Goal: Participate in discussion: Engage in conversation with other users on a specific topic

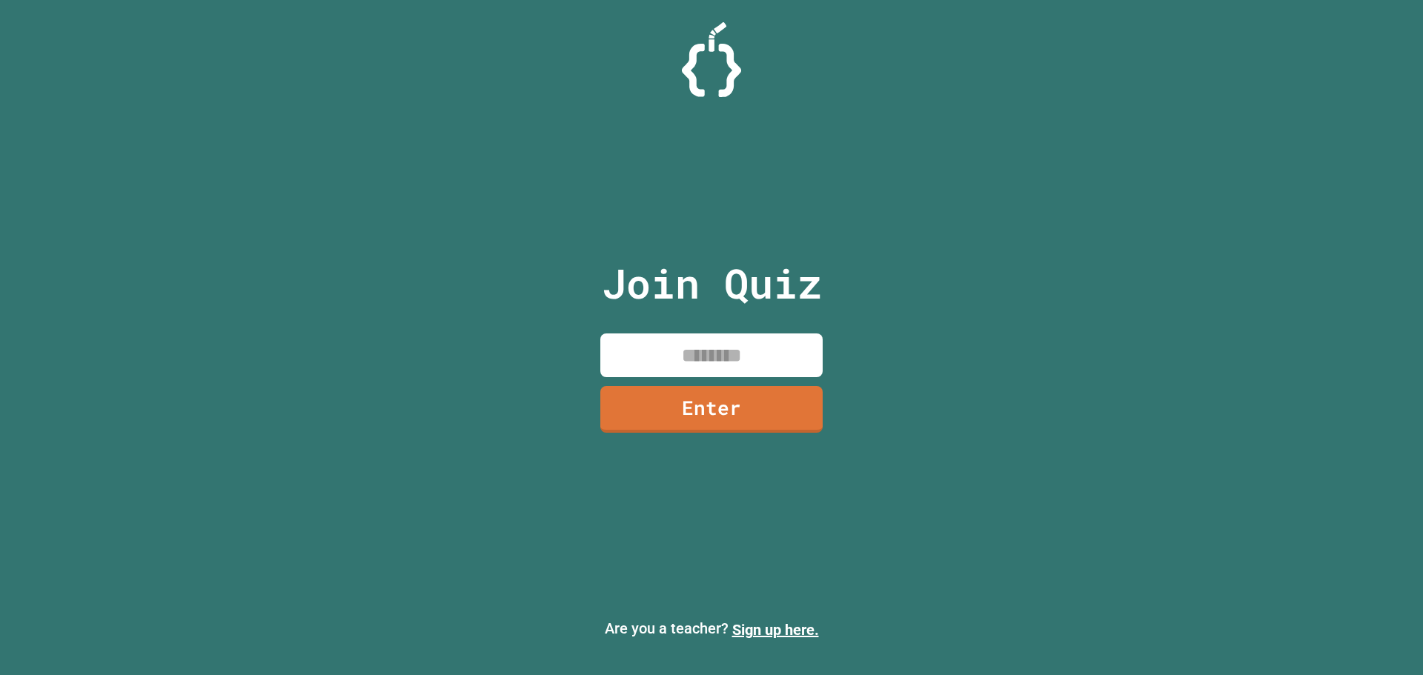
click at [709, 344] on input at bounding box center [711, 355] width 222 height 44
type input "********"
click at [727, 396] on link "Enter" at bounding box center [711, 407] width 222 height 49
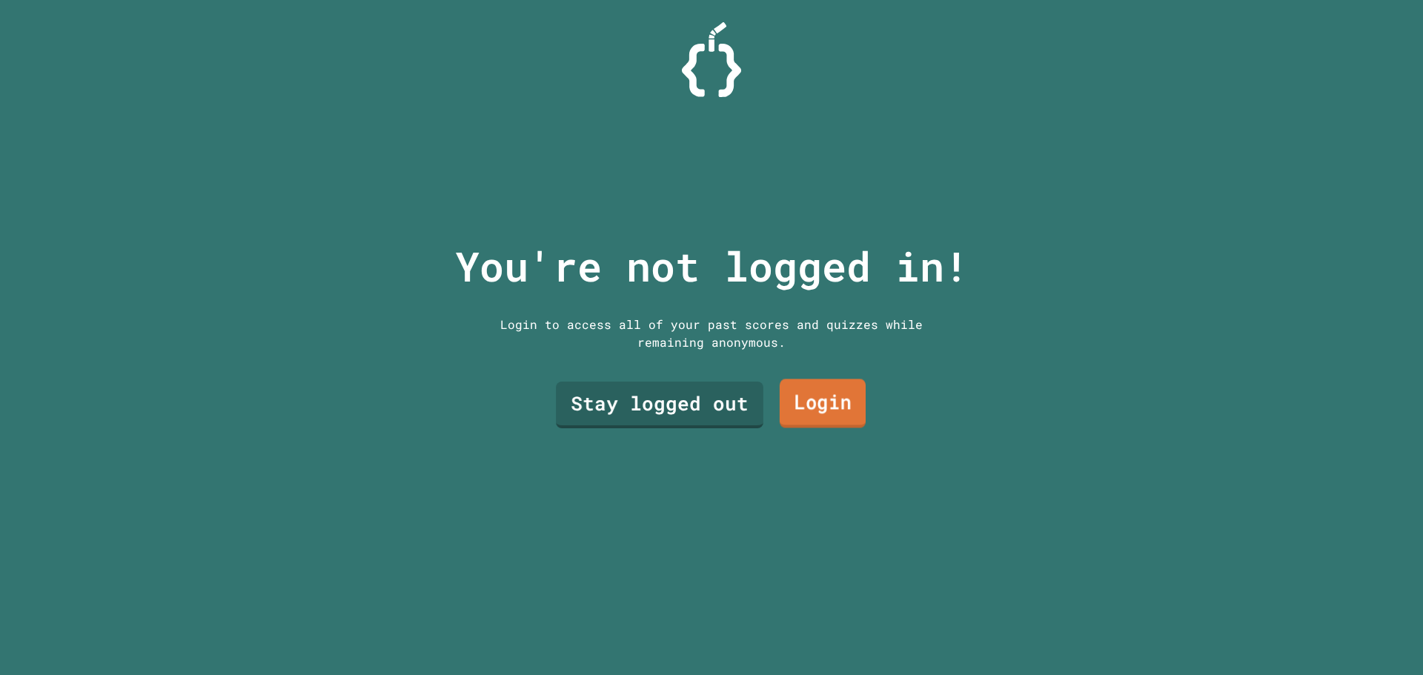
click at [830, 399] on link "Login" at bounding box center [823, 403] width 86 height 49
click at [724, 385] on link "Stay logged out" at bounding box center [658, 403] width 187 height 49
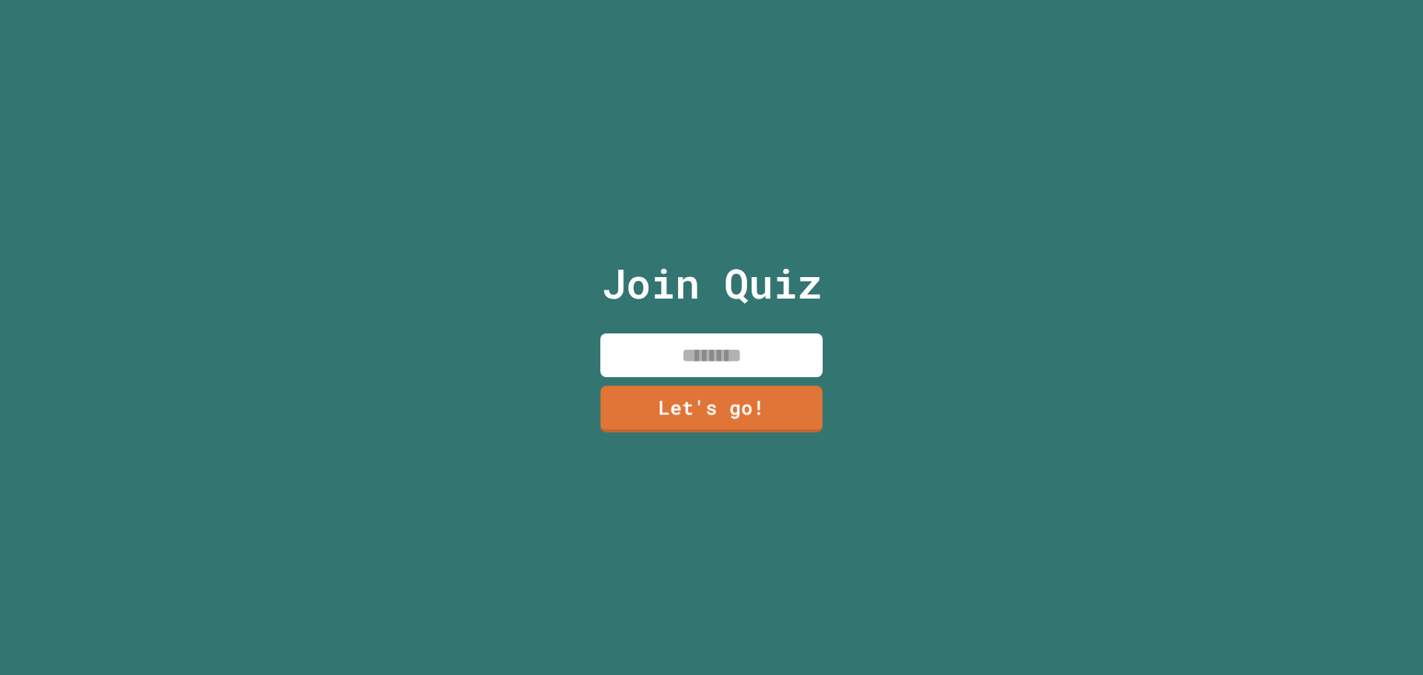
click at [715, 353] on input at bounding box center [711, 355] width 222 height 44
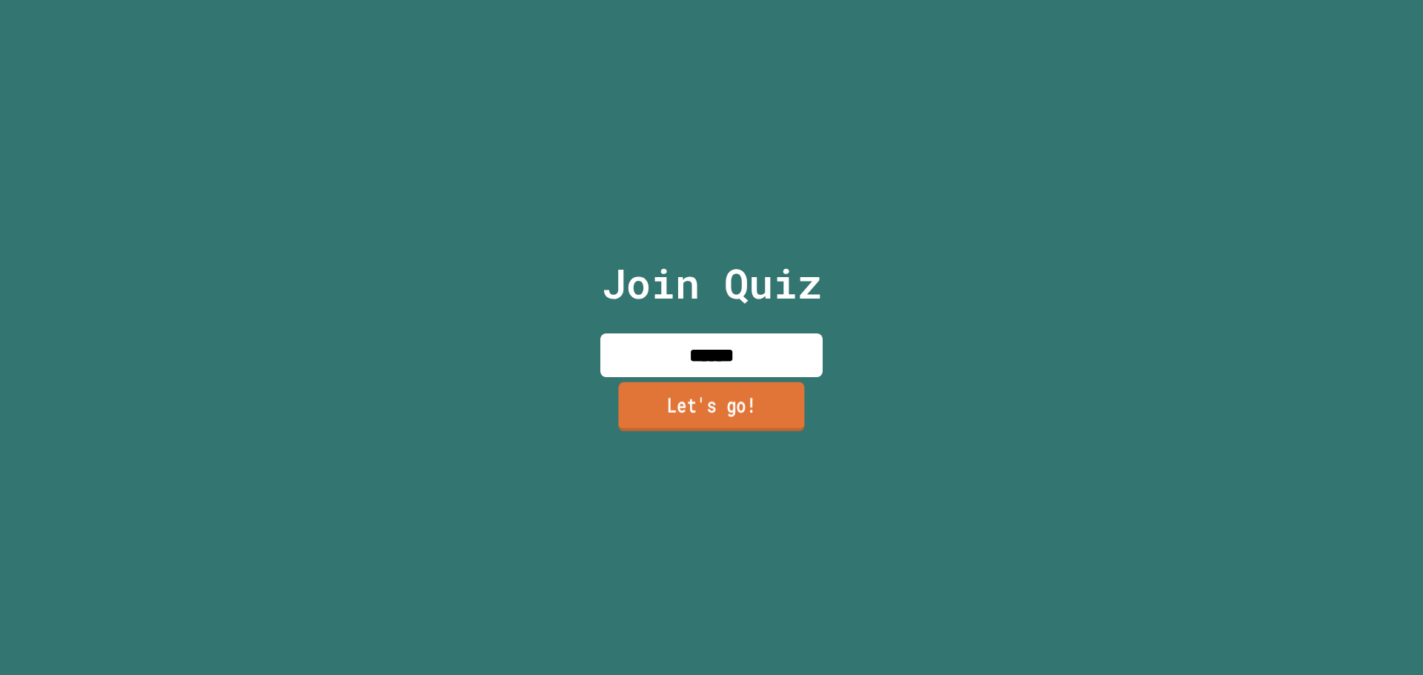
type input "******"
click at [743, 414] on link "Let's go!" at bounding box center [711, 406] width 186 height 49
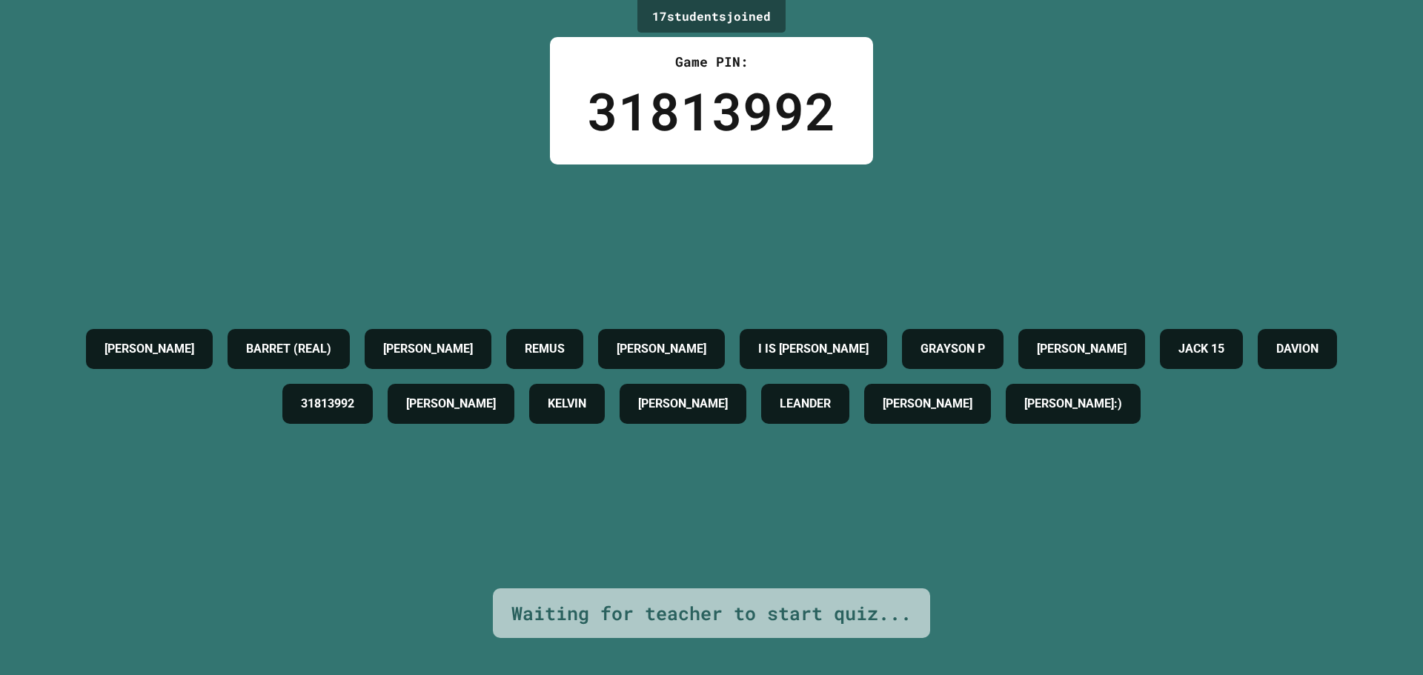
drag, startPoint x: 755, startPoint y: 553, endPoint x: 748, endPoint y: 514, distance: 40.0
drag, startPoint x: 748, startPoint y: 514, endPoint x: 515, endPoint y: 195, distance: 394.6
click at [513, 195] on div "[PERSON_NAME] (REAL) [PERSON_NAME] [PERSON_NAME] IS [PERSON_NAME] P [PERSON_NAM…" at bounding box center [711, 377] width 1349 height 424
click at [633, 397] on div "[PERSON_NAME] (REAL) [PERSON_NAME] [PERSON_NAME] IS [PERSON_NAME] P [PERSON_NAM…" at bounding box center [711, 377] width 1349 height 110
drag, startPoint x: 631, startPoint y: 394, endPoint x: 413, endPoint y: 212, distance: 284.2
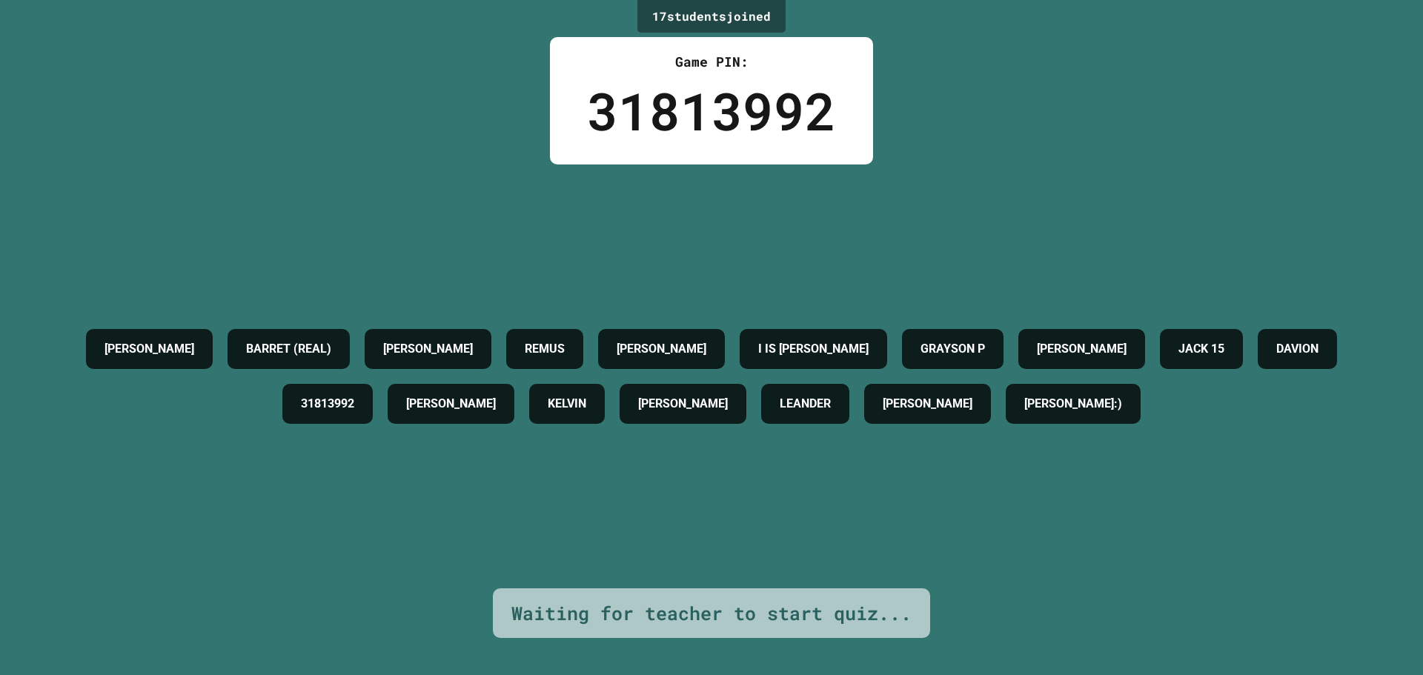
click at [413, 212] on div "[PERSON_NAME] (REAL) [PERSON_NAME] [PERSON_NAME] IS [PERSON_NAME] P [PERSON_NAM…" at bounding box center [711, 377] width 1349 height 424
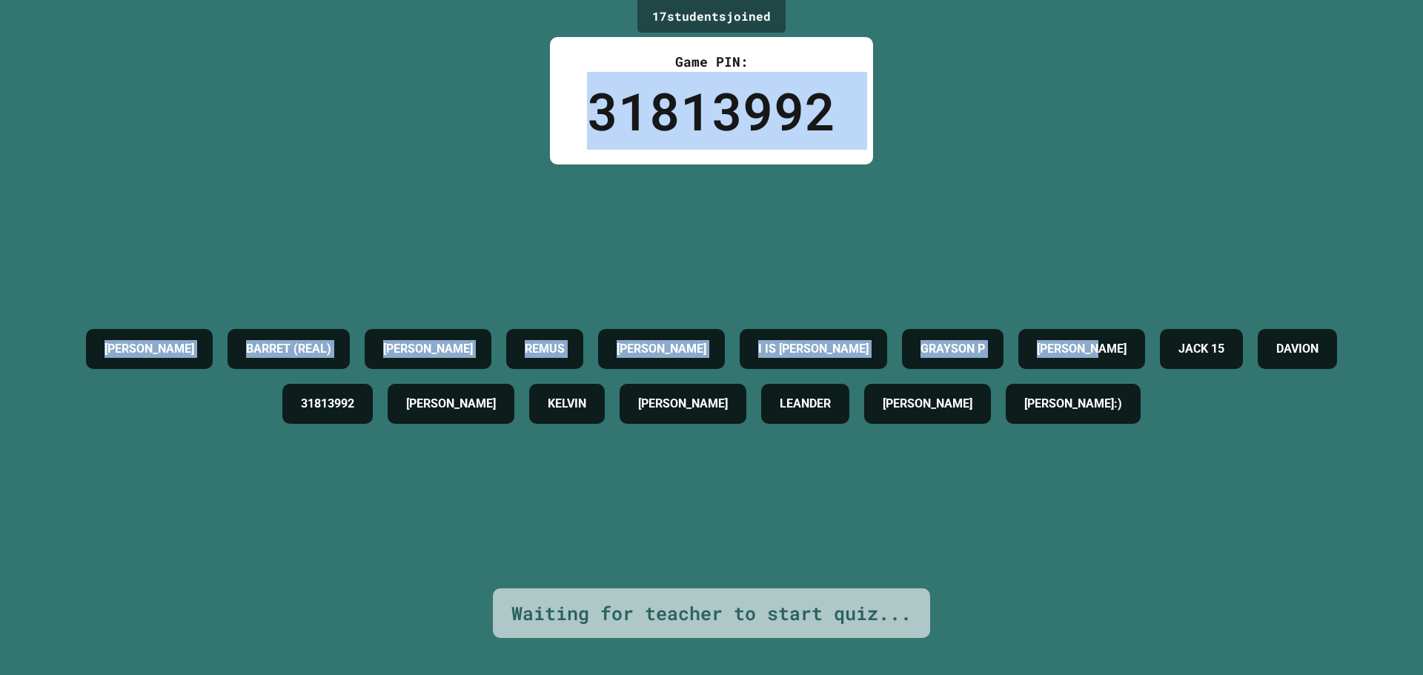
drag, startPoint x: 577, startPoint y: 132, endPoint x: 1391, endPoint y: 90, distance: 815.5
click at [1403, 90] on div "17 student s joined Game PIN: 31813992 [PERSON_NAME] (REAL) [PERSON_NAME] [PERS…" at bounding box center [711, 337] width 1423 height 675
click at [1215, 240] on div "[PERSON_NAME] (REAL) [PERSON_NAME] [PERSON_NAME] IS [PERSON_NAME] P [PERSON_NAM…" at bounding box center [711, 377] width 1349 height 424
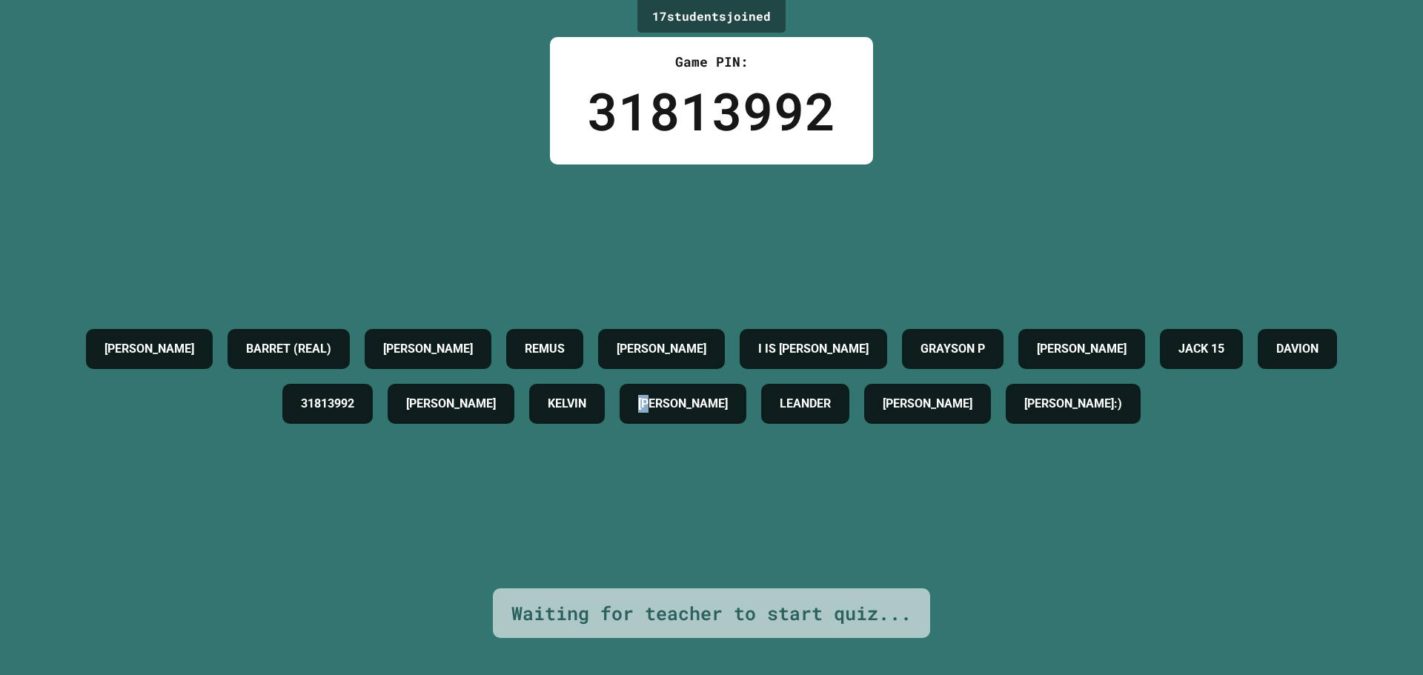
drag, startPoint x: 734, startPoint y: 447, endPoint x: 837, endPoint y: 441, distance: 103.2
click at [821, 441] on div "[PERSON_NAME] (REAL) [PERSON_NAME] [PERSON_NAME] IS [PERSON_NAME] P [PERSON_NAM…" at bounding box center [711, 377] width 1349 height 424
drag, startPoint x: 903, startPoint y: 517, endPoint x: 965, endPoint y: 506, distance: 63.1
click at [941, 510] on div "[PERSON_NAME] (REAL) [PERSON_NAME] [PERSON_NAME] IS [PERSON_NAME] P [PERSON_NAM…" at bounding box center [711, 377] width 1349 height 424
drag, startPoint x: 1027, startPoint y: 498, endPoint x: 876, endPoint y: 540, distance: 156.8
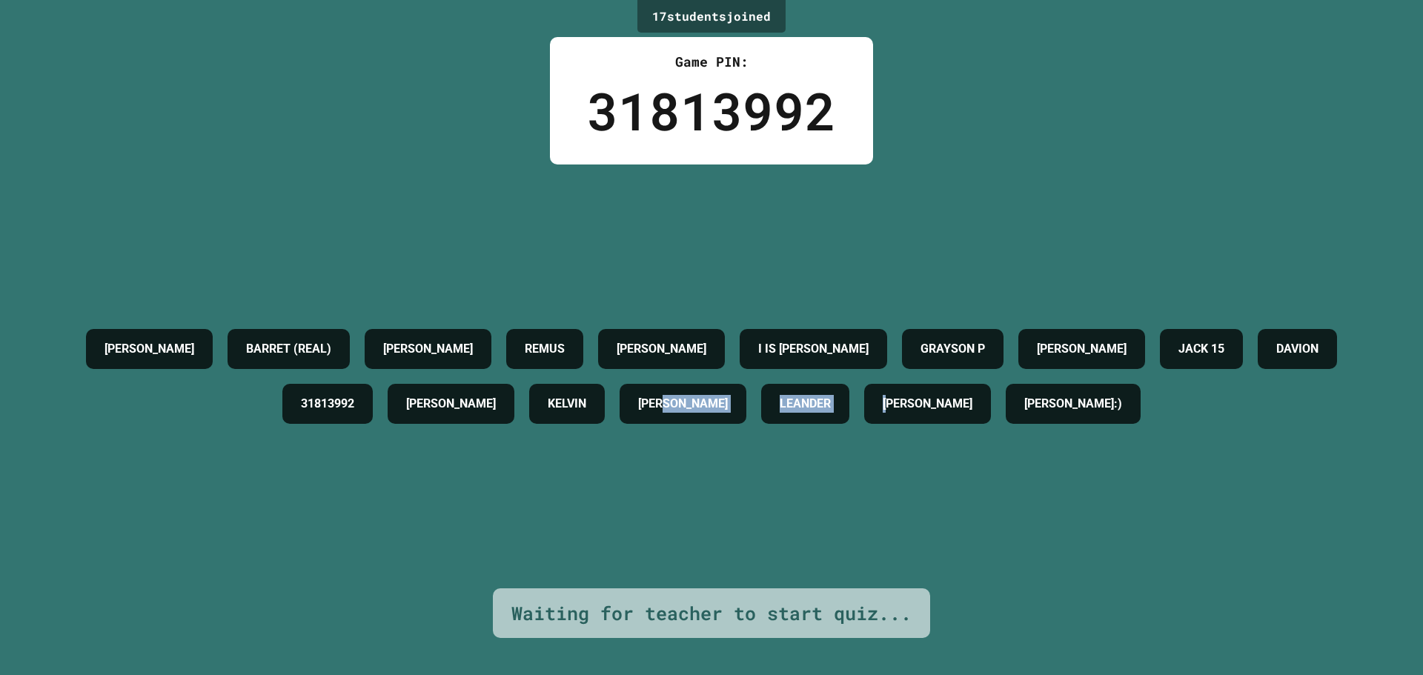
click at [869, 541] on div "[PERSON_NAME] (REAL) [PERSON_NAME] [PERSON_NAME] IS [PERSON_NAME] P [PERSON_NAM…" at bounding box center [711, 377] width 1349 height 424
click at [771, 572] on div "[PERSON_NAME] (REAL) [PERSON_NAME] [PERSON_NAME] IS [PERSON_NAME] P [PERSON_NAM…" at bounding box center [711, 377] width 1349 height 424
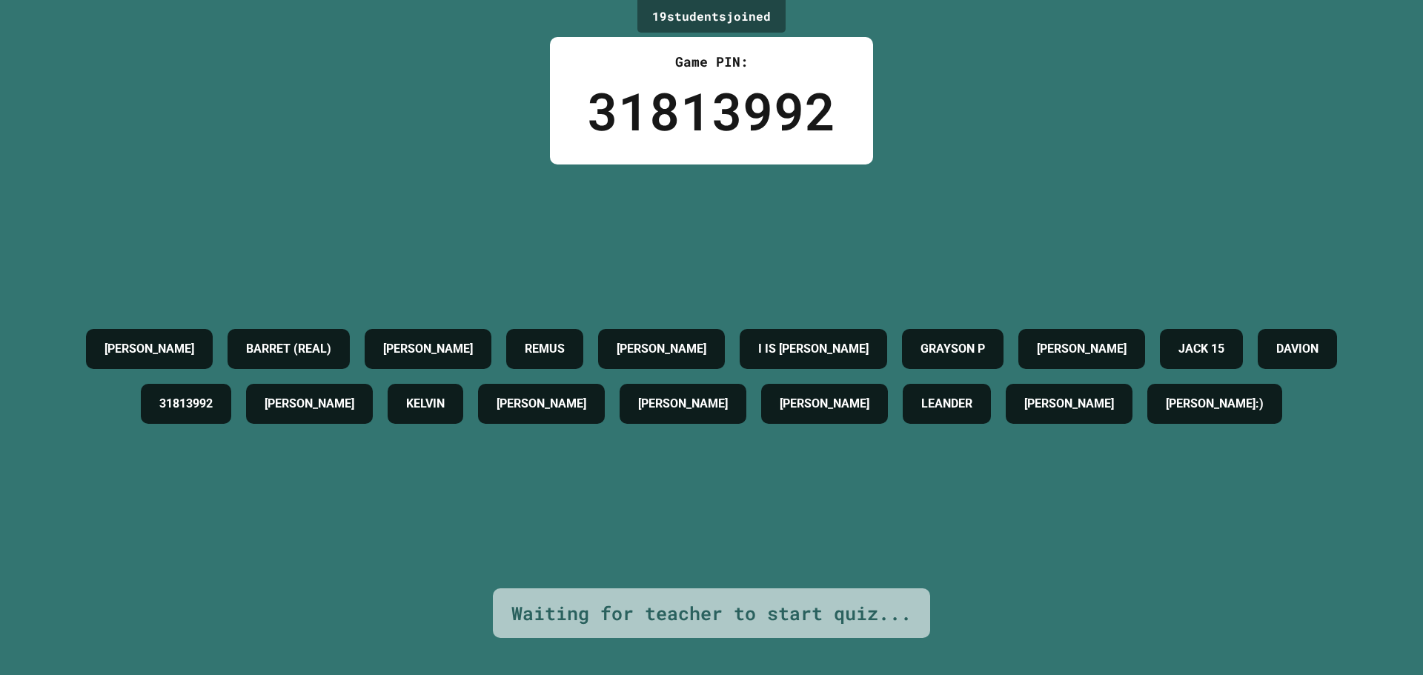
click at [500, 491] on div "[PERSON_NAME] (REAL) [PERSON_NAME] [PERSON_NAME] IS [PERSON_NAME] P [PERSON_NAM…" at bounding box center [711, 377] width 1349 height 424
click at [577, 485] on div "[PERSON_NAME] (REAL) [PERSON_NAME] [PERSON_NAME] IS [PERSON_NAME] P [PERSON_NAM…" at bounding box center [711, 377] width 1349 height 424
click at [431, 510] on div "[PERSON_NAME] (REAL) [PERSON_NAME] [PERSON_NAME] IS [PERSON_NAME] P [PERSON_NAM…" at bounding box center [711, 377] width 1349 height 424
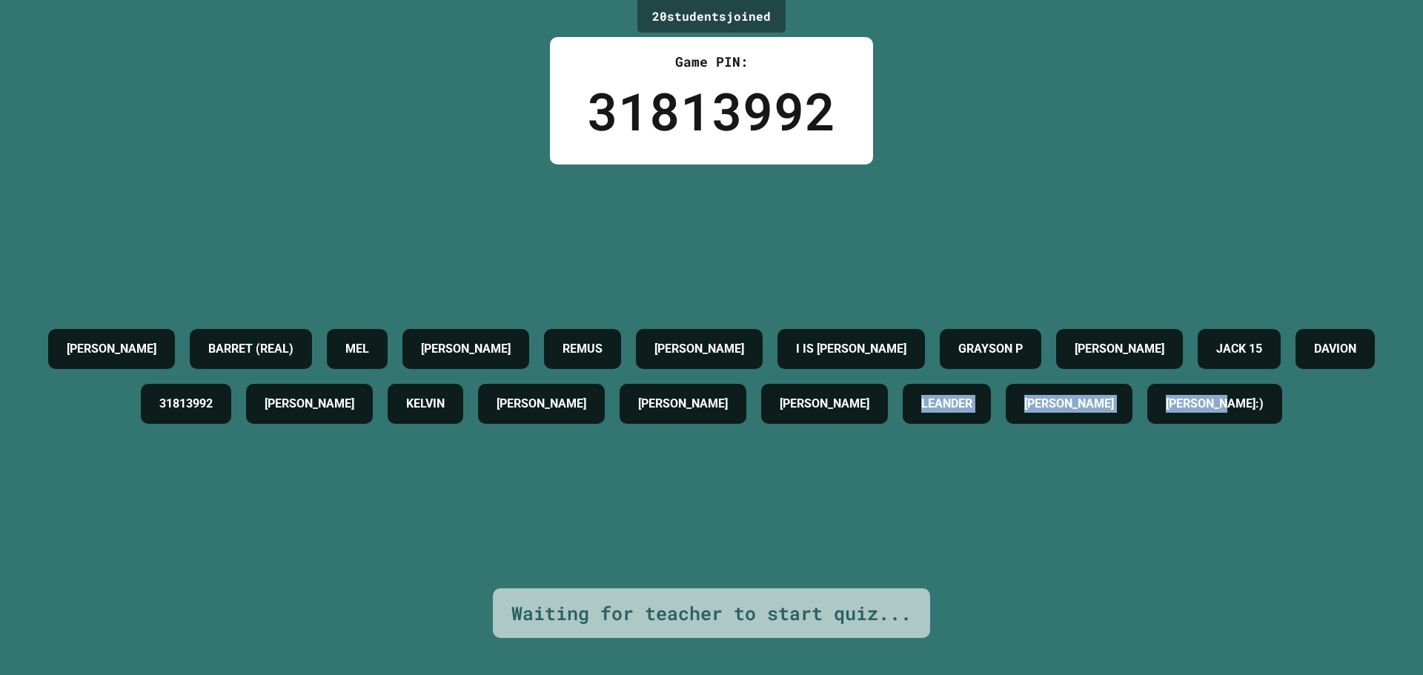
drag, startPoint x: 407, startPoint y: 533, endPoint x: 1036, endPoint y: 528, distance: 629.2
click at [1036, 528] on div "[PERSON_NAME] (REAL) [PERSON_NAME] [PERSON_NAME] IS [PERSON_NAME] P [PERSON_NAM…" at bounding box center [711, 377] width 1349 height 424
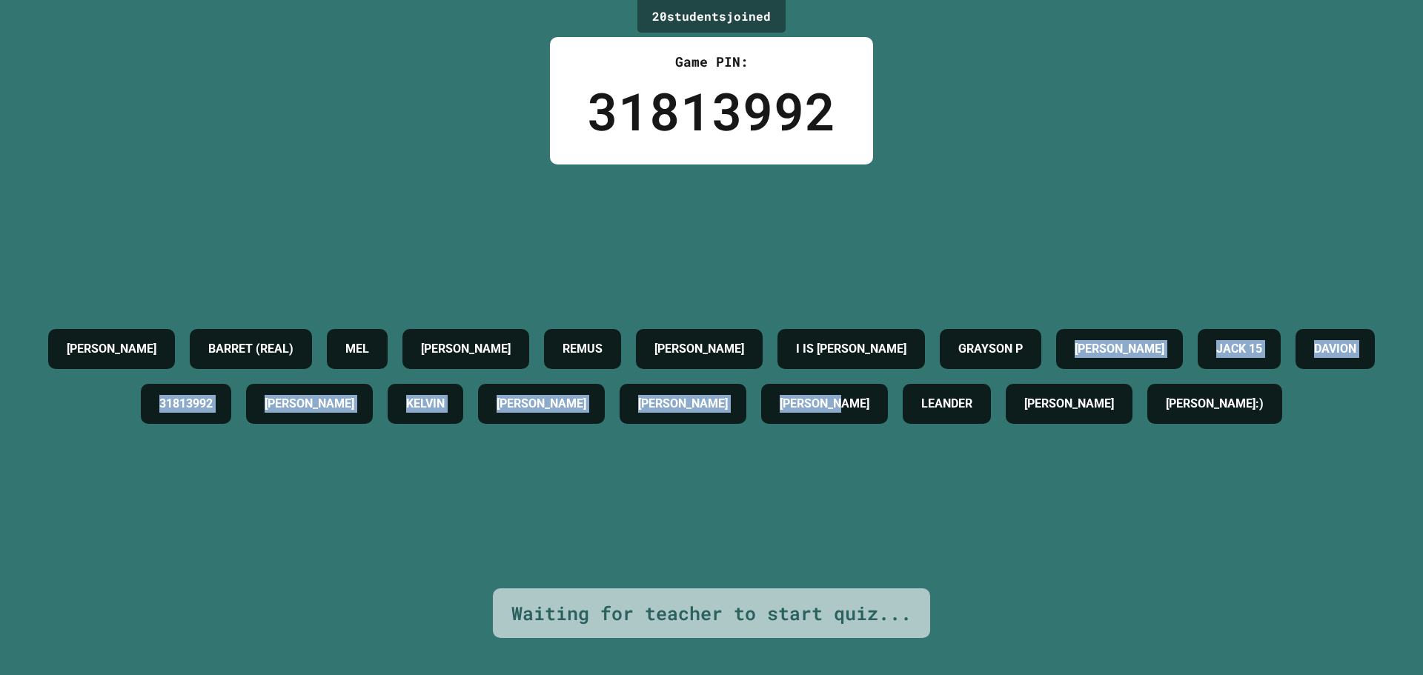
drag, startPoint x: 0, startPoint y: 582, endPoint x: 1114, endPoint y: 536, distance: 1114.8
click at [1394, 525] on div "20 student s joined Game PIN: 31813992 [PERSON_NAME] (REAL) [PERSON_NAME] [PERS…" at bounding box center [711, 337] width 1423 height 675
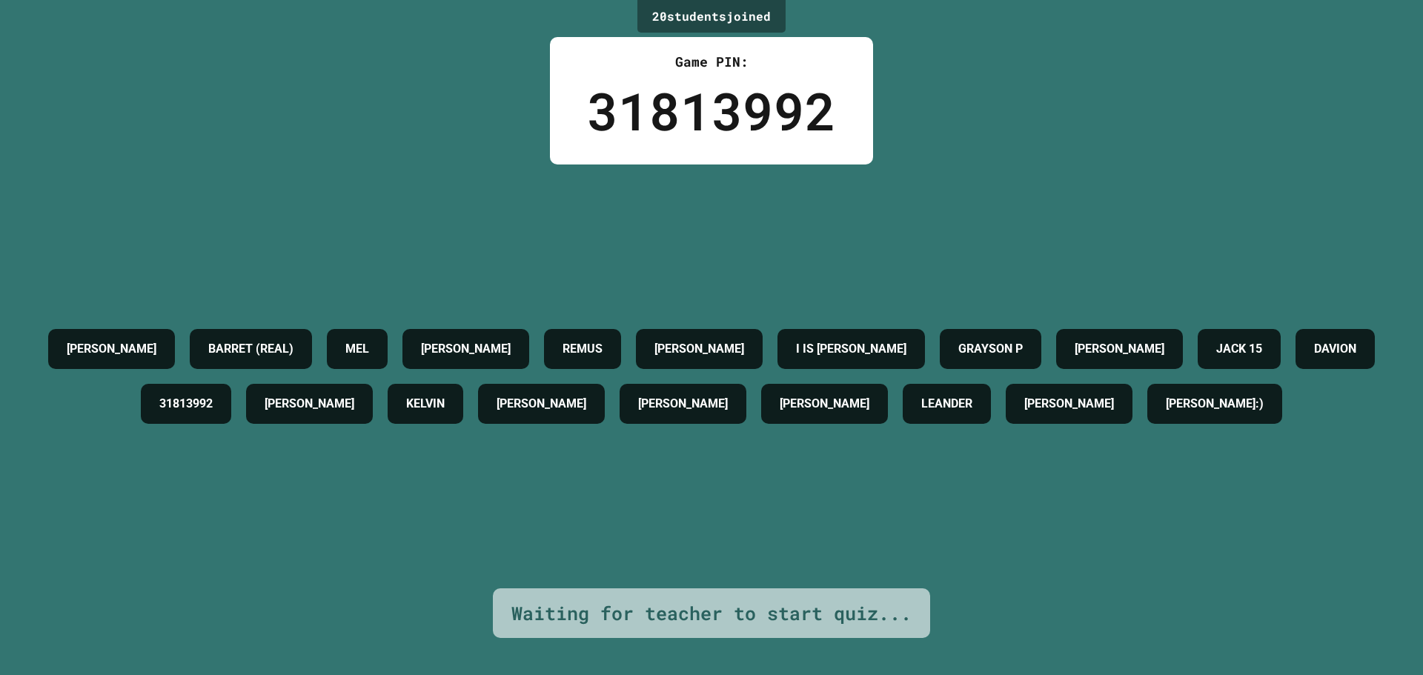
click at [805, 540] on div "[PERSON_NAME] (REAL) [PERSON_NAME] [PERSON_NAME] IS [PERSON_NAME] P [PERSON_NAM…" at bounding box center [711, 377] width 1349 height 424
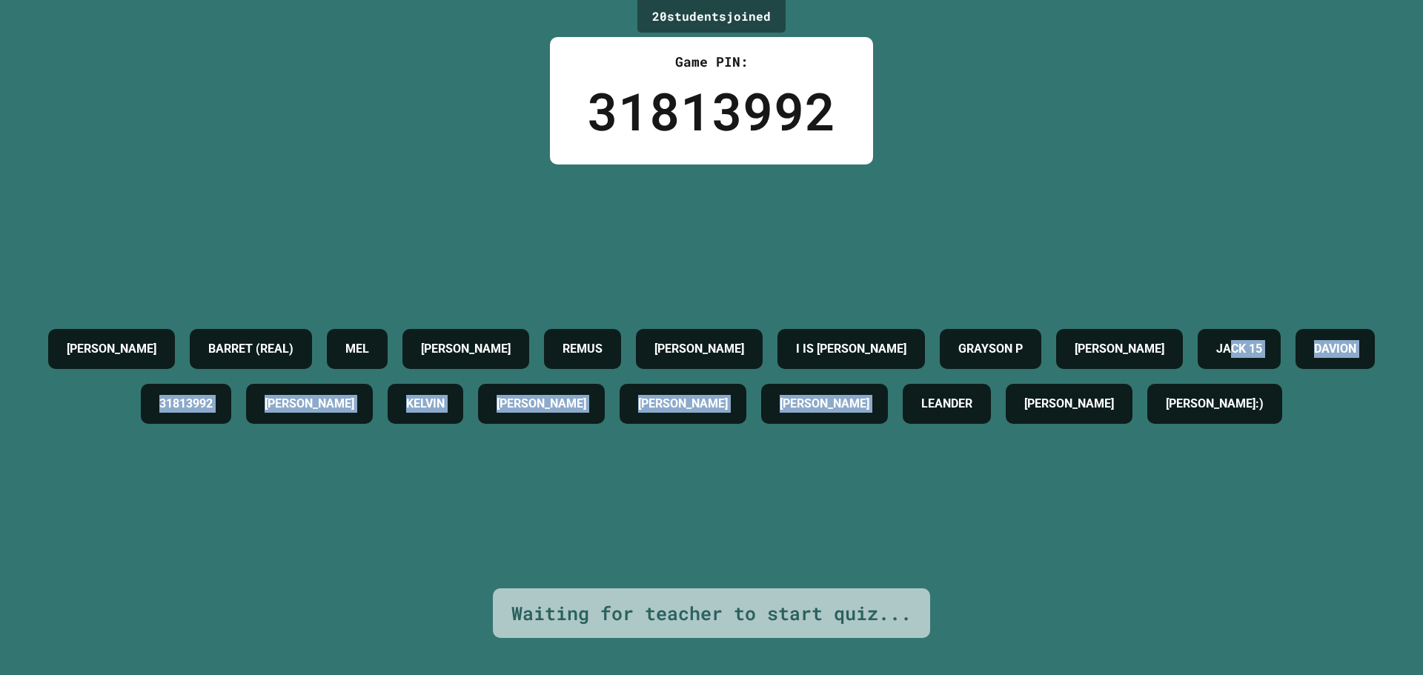
drag, startPoint x: 380, startPoint y: 548, endPoint x: 265, endPoint y: 641, distance: 148.1
click at [268, 645] on div "20 student s joined Game PIN: 31813992 [PERSON_NAME] (REAL) [PERSON_NAME] [PERS…" at bounding box center [711, 337] width 1423 height 675
click at [279, 571] on div "[PERSON_NAME] (REAL) [PERSON_NAME] [PERSON_NAME] IS [PERSON_NAME] P [PERSON_NAM…" at bounding box center [711, 377] width 1349 height 424
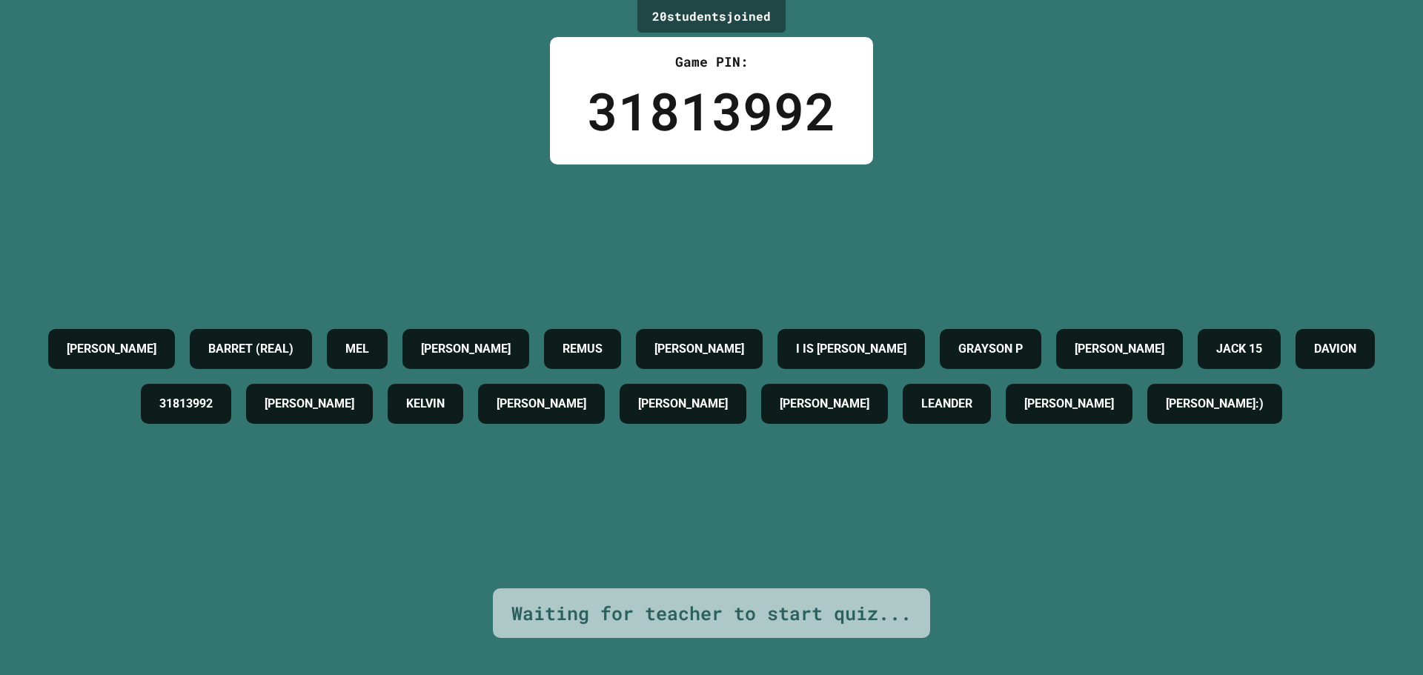
click at [216, 549] on div "[PERSON_NAME] (REAL) [PERSON_NAME] [PERSON_NAME] IS [PERSON_NAME] P [PERSON_NAM…" at bounding box center [711, 377] width 1349 height 424
drag, startPoint x: 210, startPoint y: 542, endPoint x: 282, endPoint y: 643, distance: 124.4
click at [281, 650] on div "20 student s joined Game PIN: 31813992 [PERSON_NAME] (REAL) [PERSON_NAME] [PERS…" at bounding box center [711, 337] width 1423 height 675
click at [332, 566] on div "[PERSON_NAME] (REAL) [PERSON_NAME] [PERSON_NAME] IS [PERSON_NAME] P [PERSON_NAM…" at bounding box center [711, 377] width 1349 height 424
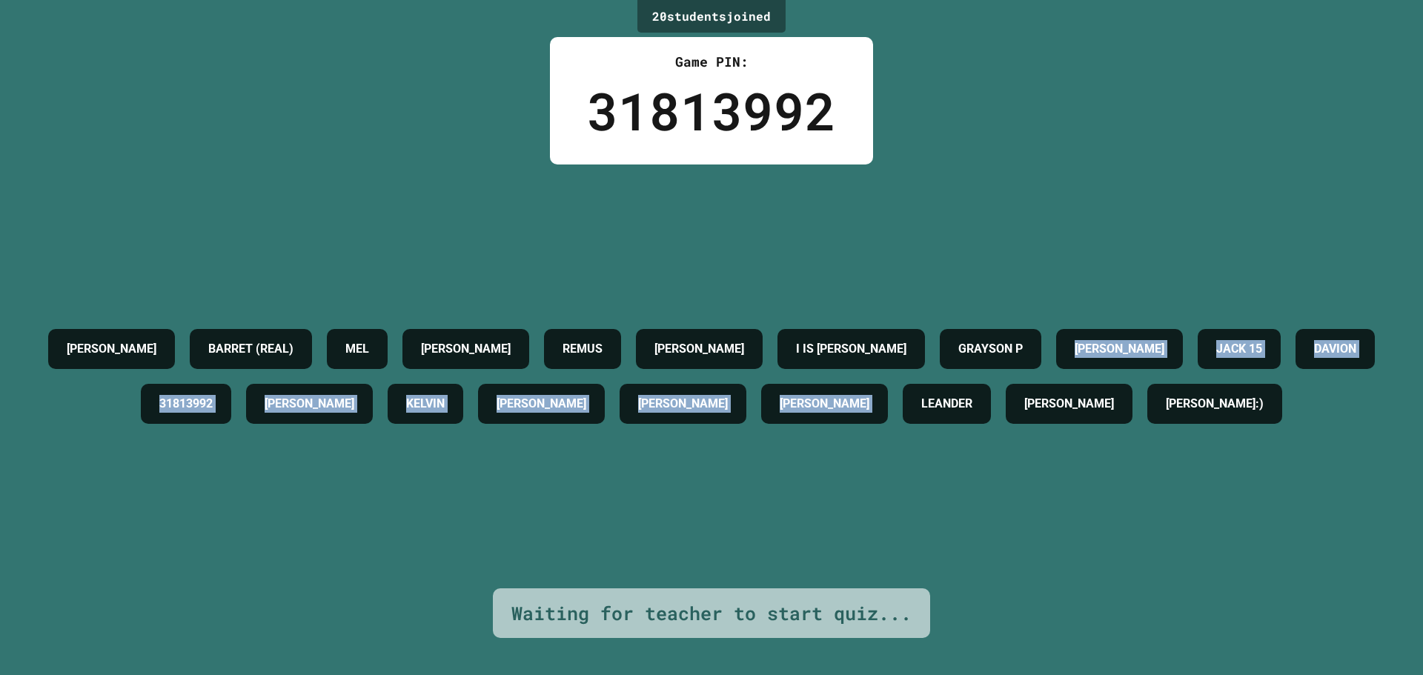
drag, startPoint x: 50, startPoint y: 414, endPoint x: 324, endPoint y: 579, distance: 319.5
click at [327, 588] on div "20 student s joined Game PIN: 31813992 [PERSON_NAME] (REAL) [PERSON_NAME] [PERS…" at bounding box center [711, 337] width 1423 height 675
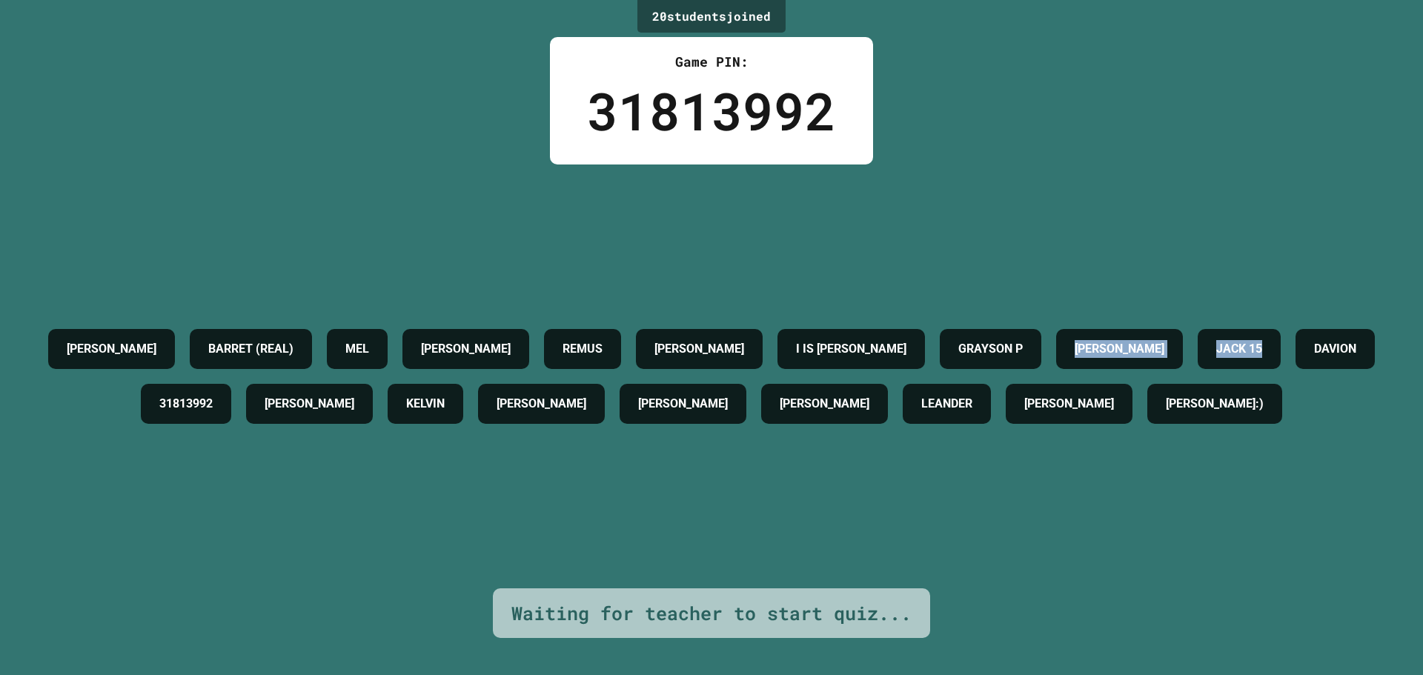
click at [324, 575] on div "[PERSON_NAME] (REAL) [PERSON_NAME] [PERSON_NAME] IS [PERSON_NAME] P [PERSON_NAM…" at bounding box center [711, 377] width 1349 height 424
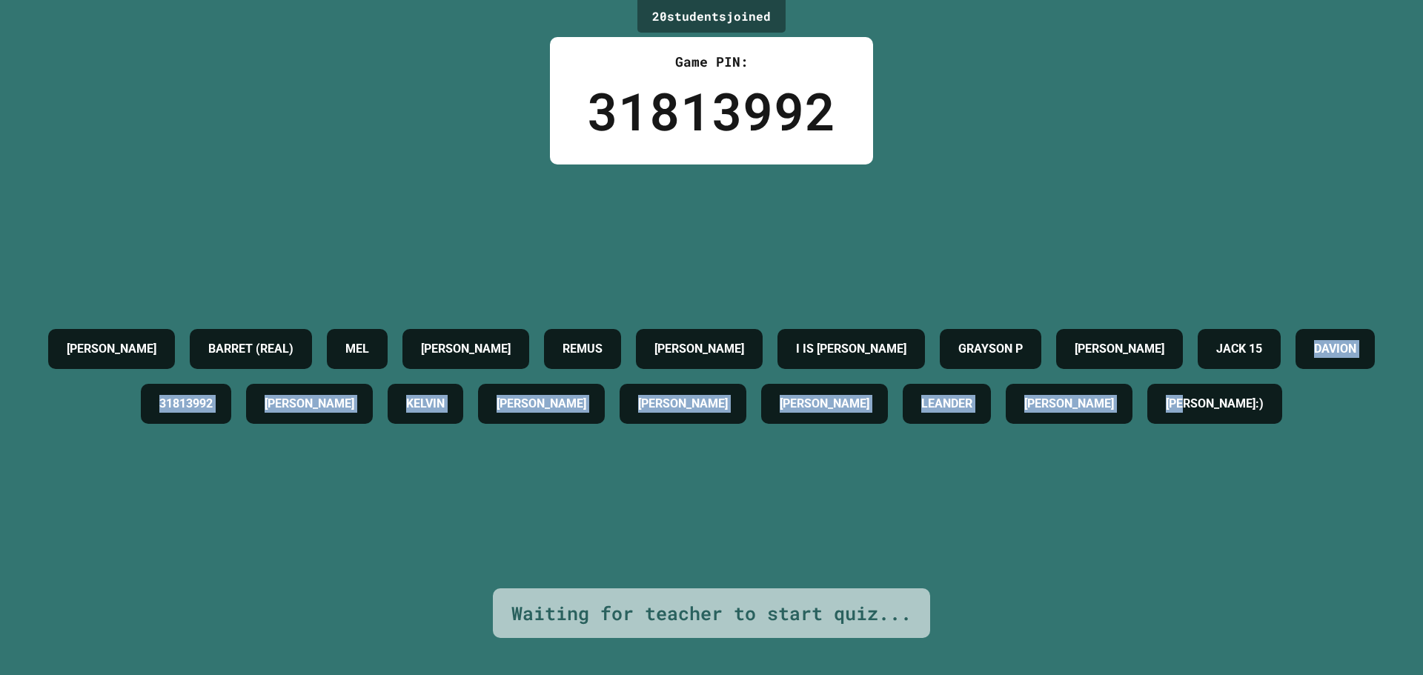
drag, startPoint x: 351, startPoint y: 462, endPoint x: 712, endPoint y: 477, distance: 361.2
click at [803, 431] on div "[PERSON_NAME] (REAL) [PERSON_NAME] [PERSON_NAME] IS [PERSON_NAME] P [PERSON_NAM…" at bounding box center [711, 377] width 1349 height 110
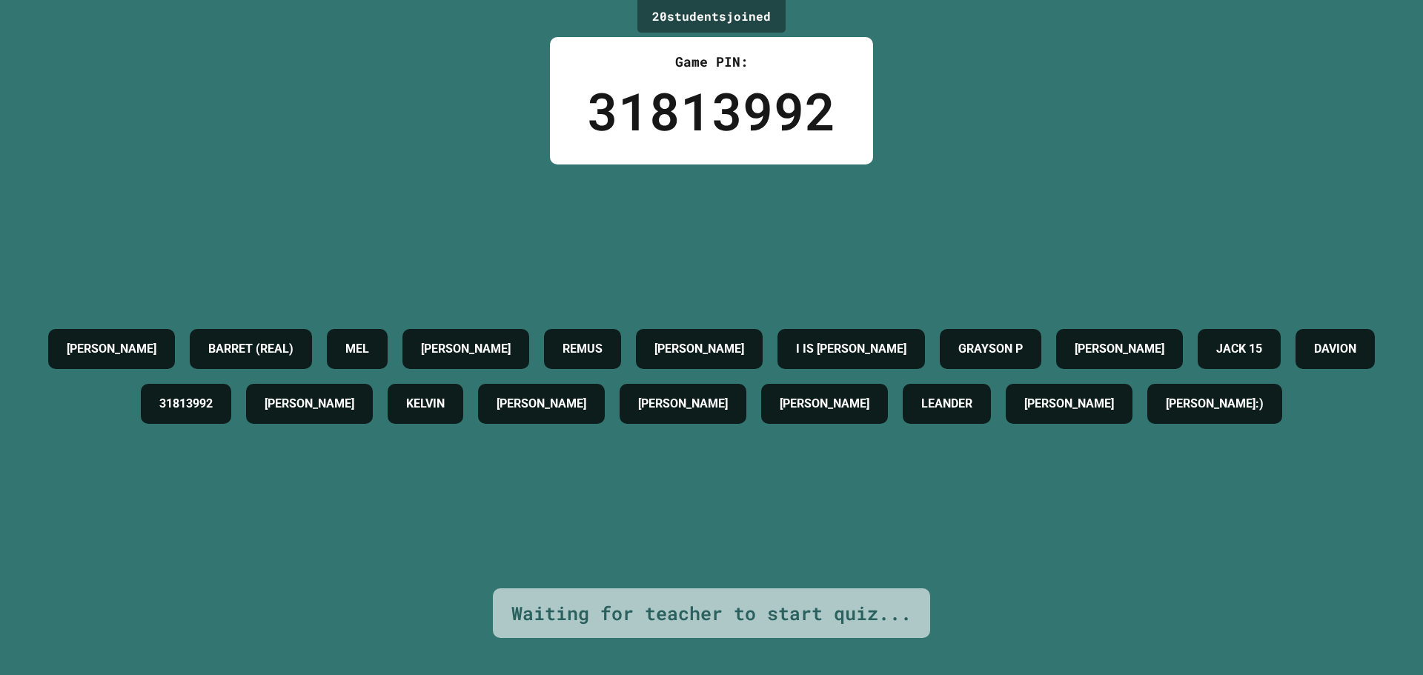
click at [335, 509] on div "[PERSON_NAME] (REAL) [PERSON_NAME] [PERSON_NAME] IS [PERSON_NAME] P [PERSON_NAM…" at bounding box center [711, 377] width 1349 height 424
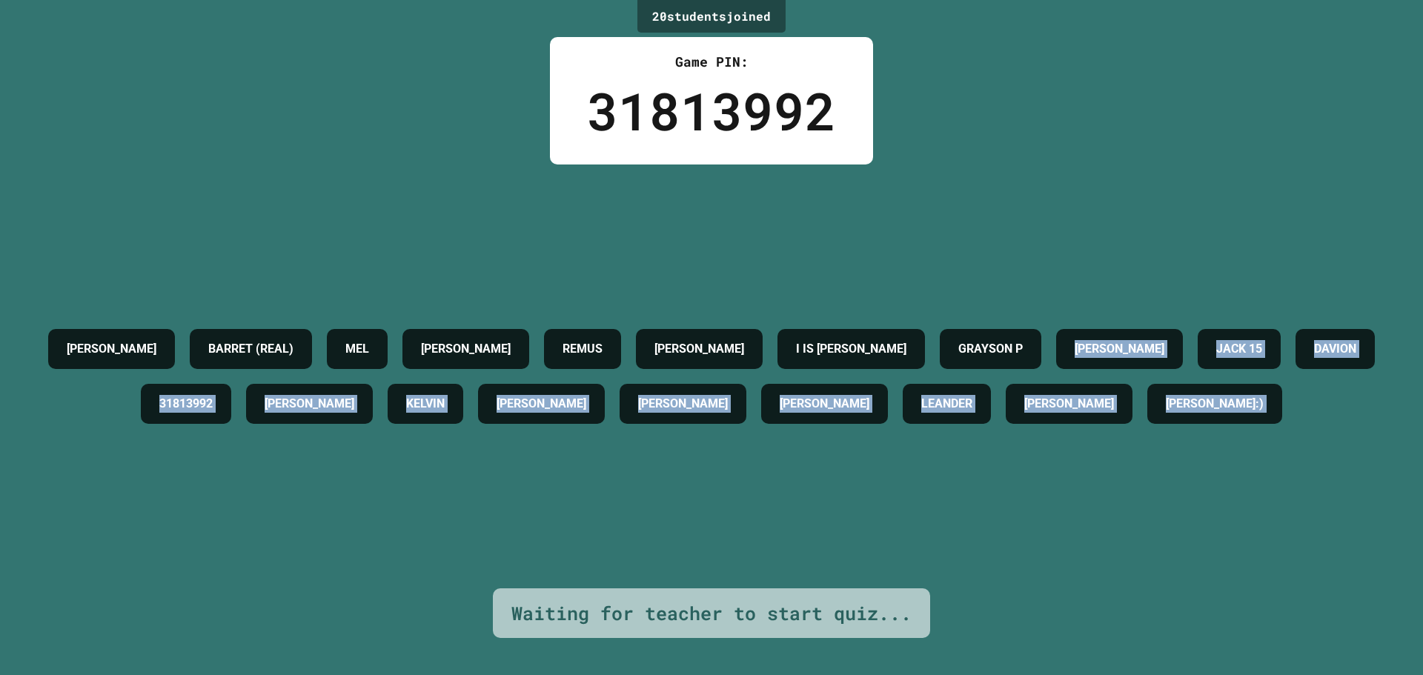
drag, startPoint x: 82, startPoint y: 304, endPoint x: 454, endPoint y: 499, distance: 420.0
click at [448, 621] on div "20 student s joined Game PIN: 31813992 [PERSON_NAME] (REAL) [PERSON_NAME] [PERS…" at bounding box center [711, 337] width 1423 height 675
drag, startPoint x: 512, startPoint y: 487, endPoint x: 531, endPoint y: 483, distance: 19.6
click at [513, 488] on div "[PERSON_NAME] (REAL) [PERSON_NAME] [PERSON_NAME] IS [PERSON_NAME] P [PERSON_NAM…" at bounding box center [711, 377] width 1349 height 424
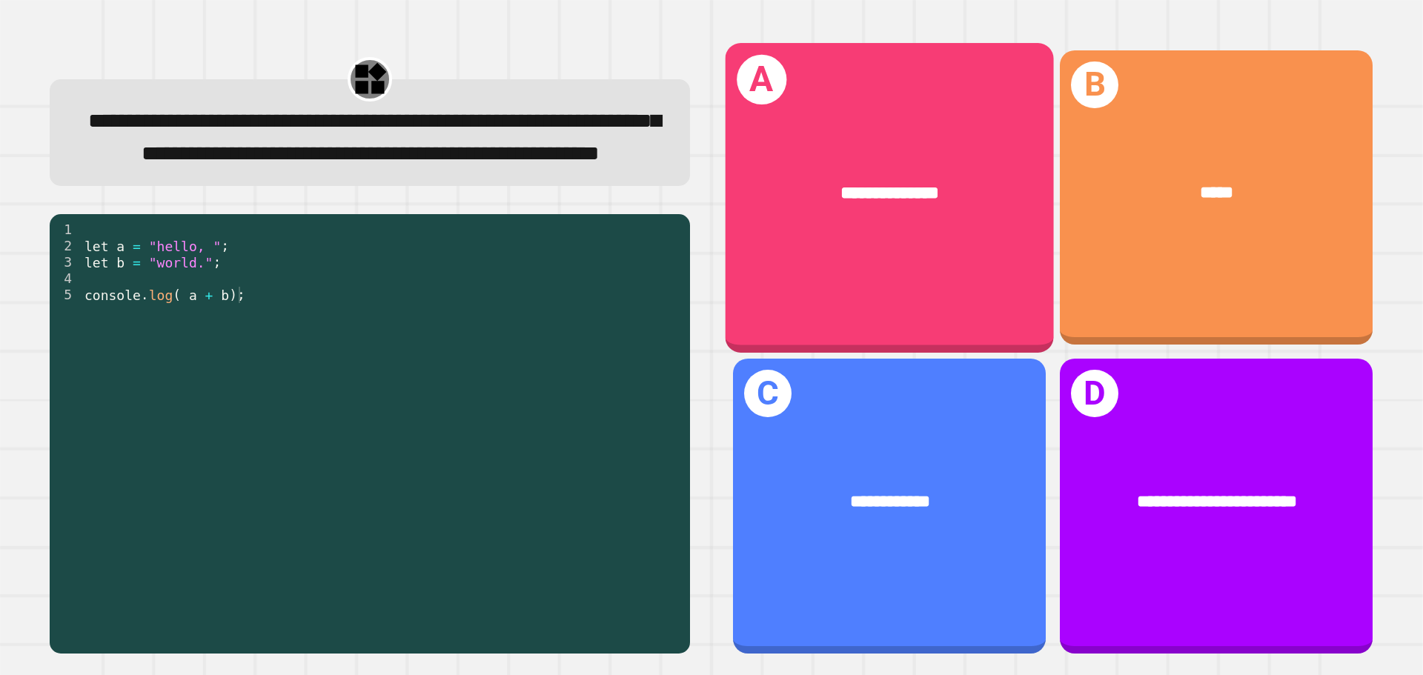
drag, startPoint x: 884, startPoint y: 193, endPoint x: 892, endPoint y: 185, distance: 11.0
click at [892, 185] on span "**********" at bounding box center [890, 193] width 98 height 18
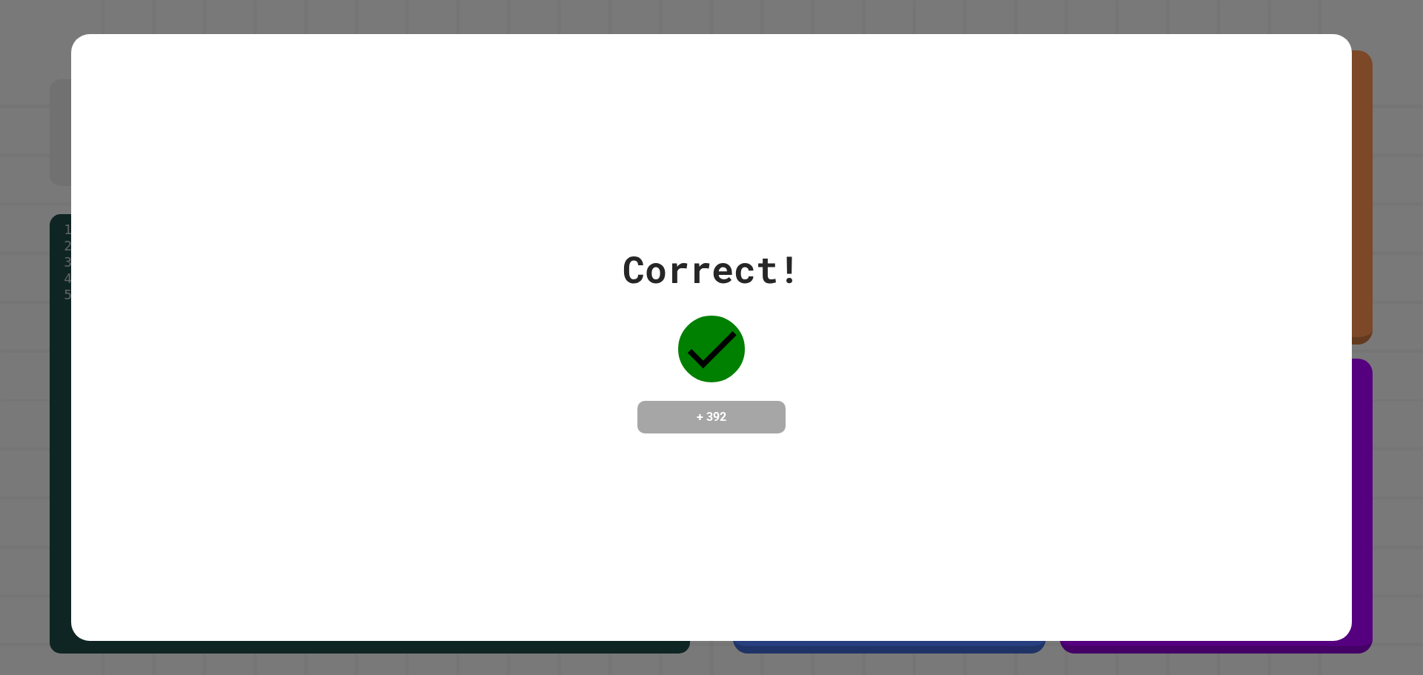
drag, startPoint x: 1327, startPoint y: 39, endPoint x: 955, endPoint y: 3, distance: 374.5
click at [1006, 32] on div "Correct! + 392" at bounding box center [711, 337] width 1423 height 675
drag, startPoint x: 955, startPoint y: 3, endPoint x: 904, endPoint y: 93, distance: 102.9
click at [904, 96] on div "Correct! + 392" at bounding box center [711, 337] width 1423 height 675
drag, startPoint x: 918, startPoint y: 38, endPoint x: 532, endPoint y: 394, distance: 525.5
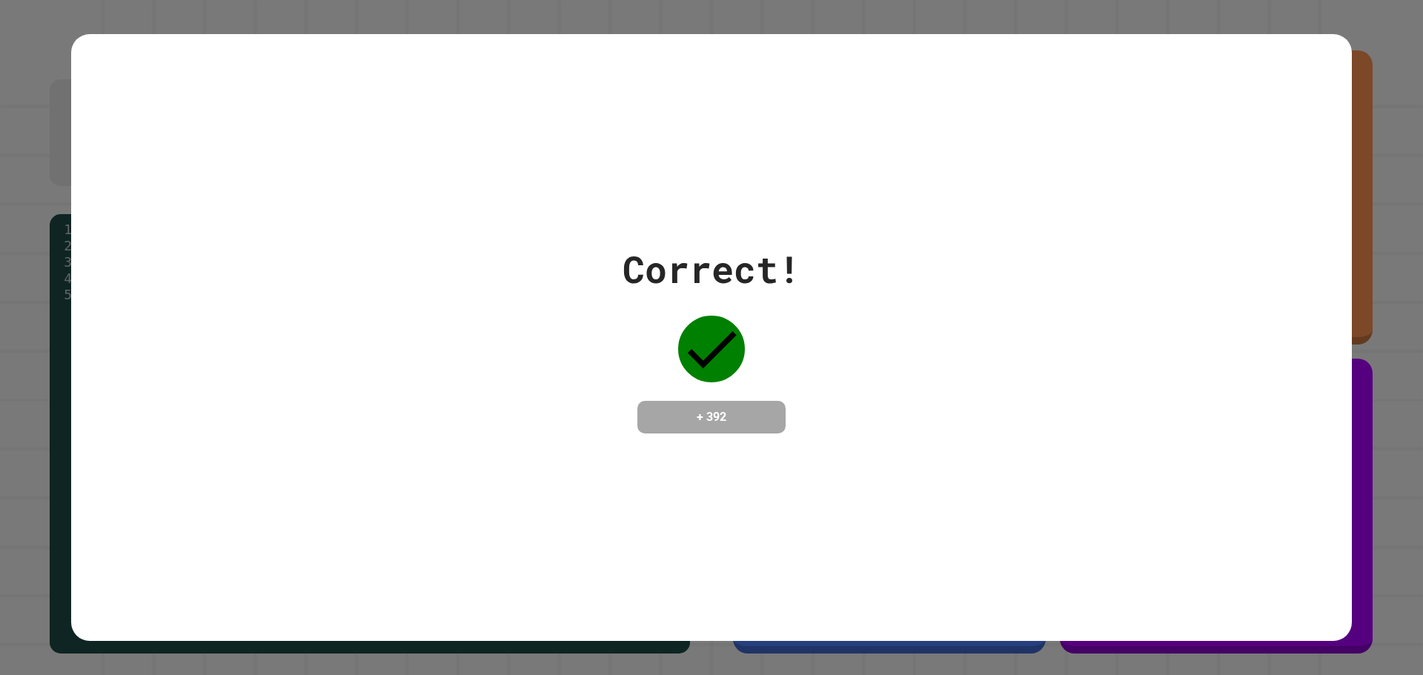
click at [555, 394] on div "Correct! + 392" at bounding box center [711, 338] width 1281 height 608
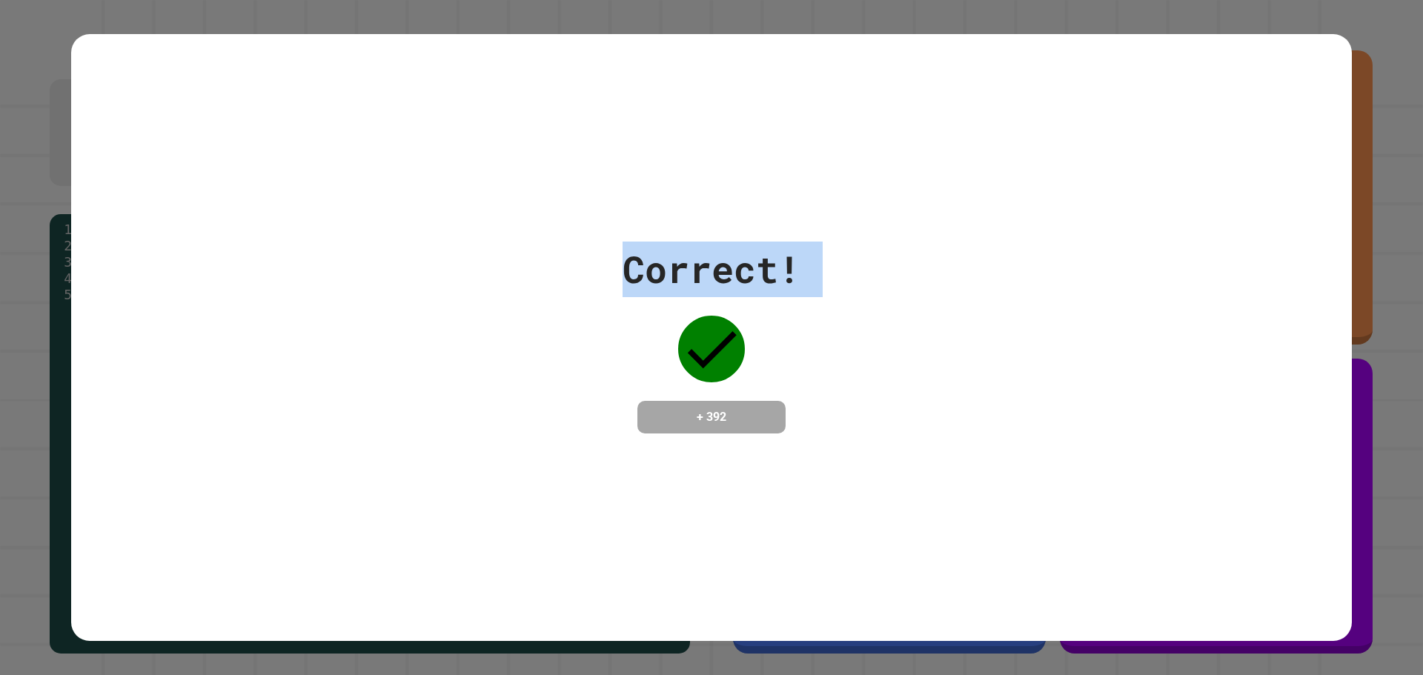
drag, startPoint x: 496, startPoint y: 335, endPoint x: 307, endPoint y: 467, distance: 230.5
click at [296, 485] on div "Correct! + 392" at bounding box center [711, 338] width 1281 height 608
click at [323, 446] on div "Correct! + 392" at bounding box center [711, 338] width 1281 height 608
click at [502, 389] on div "Correct! + 392" at bounding box center [711, 338] width 1281 height 192
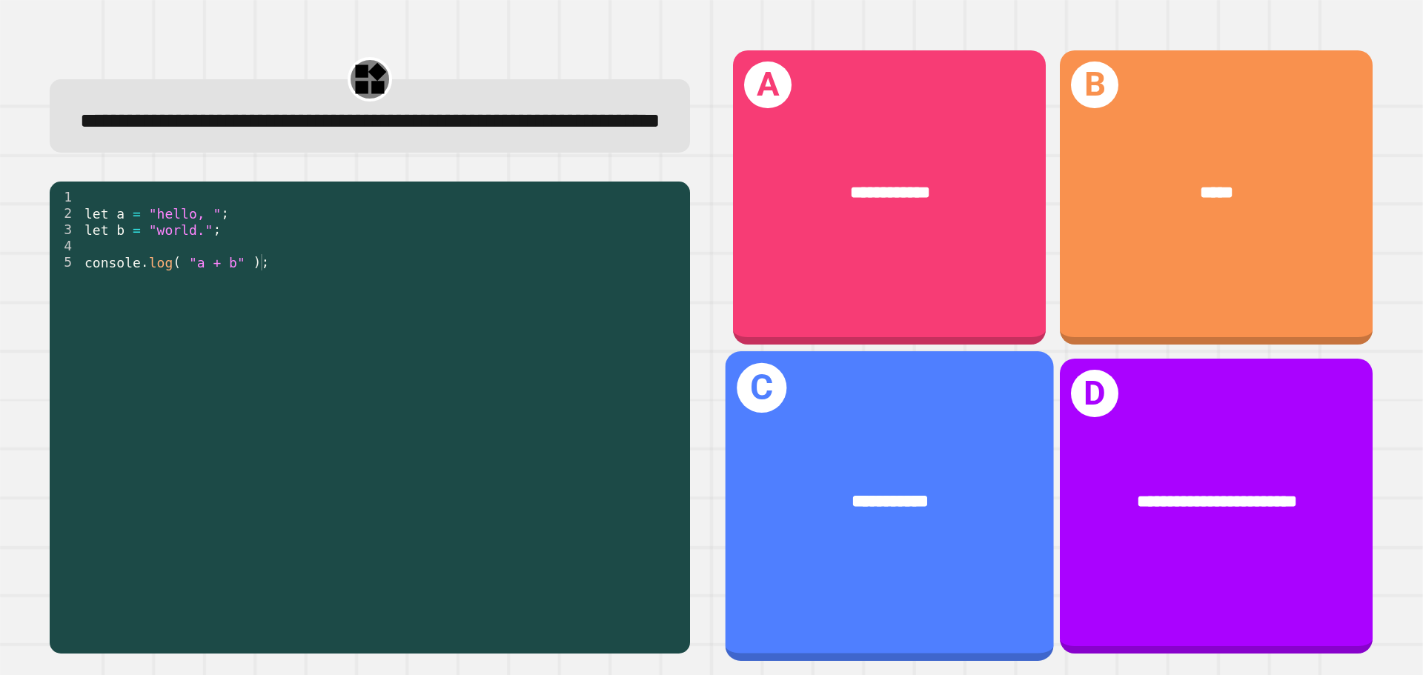
click at [866, 488] on div "**********" at bounding box center [890, 501] width 256 height 27
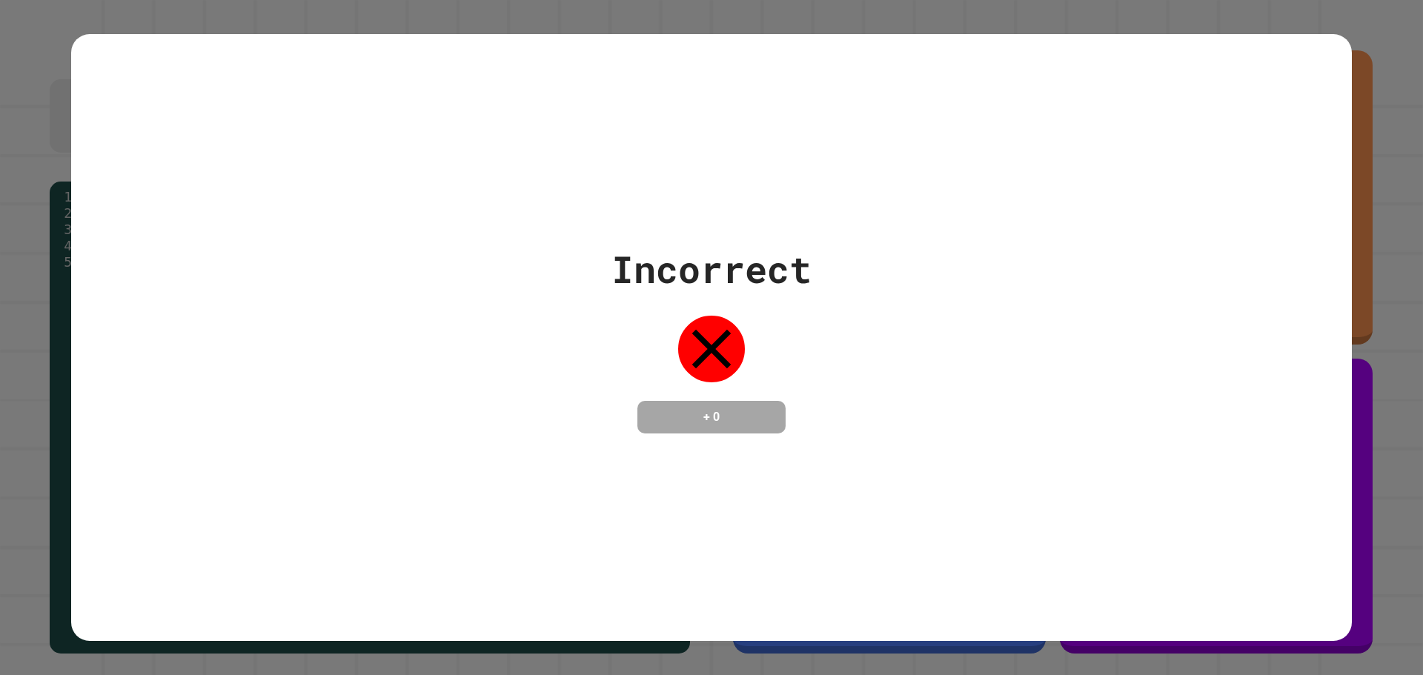
drag, startPoint x: 1146, startPoint y: 164, endPoint x: 1156, endPoint y: 167, distance: 10.3
click at [1152, 166] on div "Incorrect + 0" at bounding box center [711, 338] width 1281 height 608
click at [1162, 169] on div "Incorrect + 0" at bounding box center [711, 338] width 1281 height 608
click at [1163, 170] on div "Incorrect + 0" at bounding box center [711, 338] width 1281 height 608
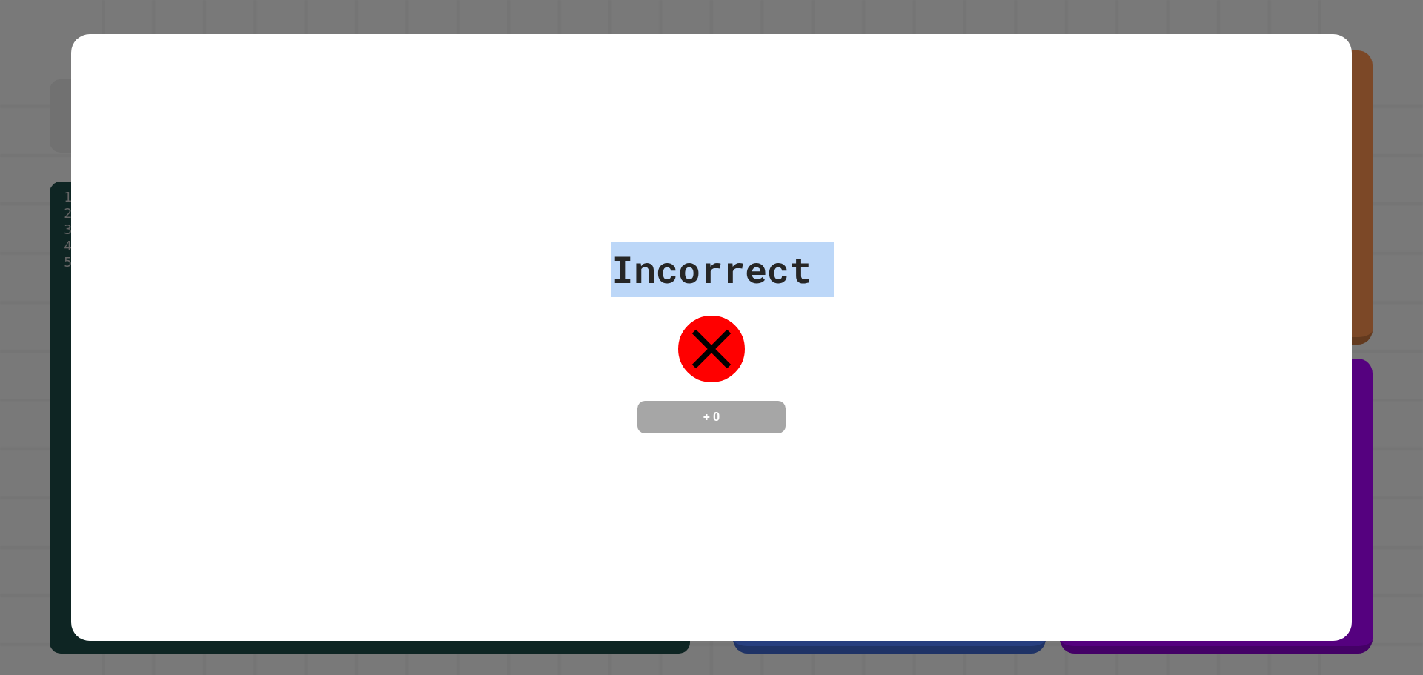
click at [1164, 170] on div "Incorrect + 0" at bounding box center [711, 338] width 1281 height 608
click at [1168, 193] on div "Incorrect + 0" at bounding box center [711, 338] width 1281 height 608
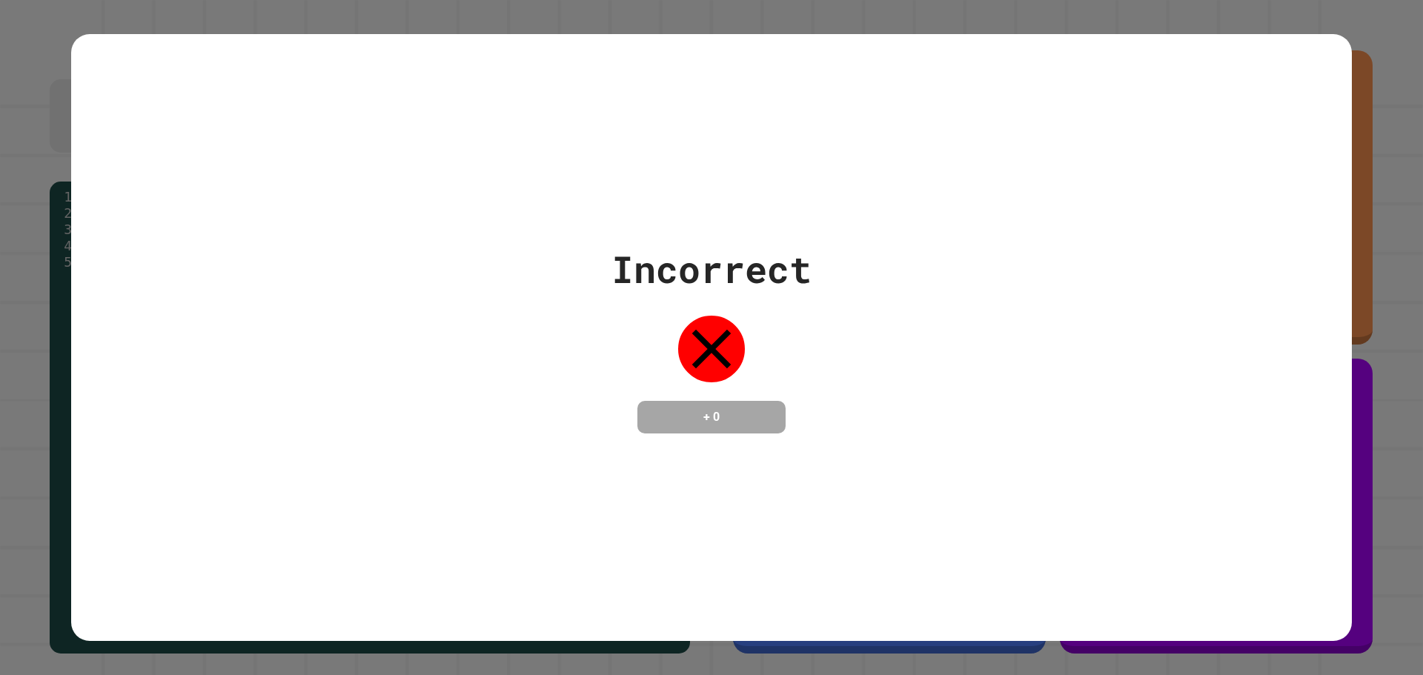
click at [863, 389] on div "Incorrect + 0" at bounding box center [711, 338] width 1281 height 192
click at [856, 392] on div "Incorrect + 0" at bounding box center [711, 338] width 1281 height 192
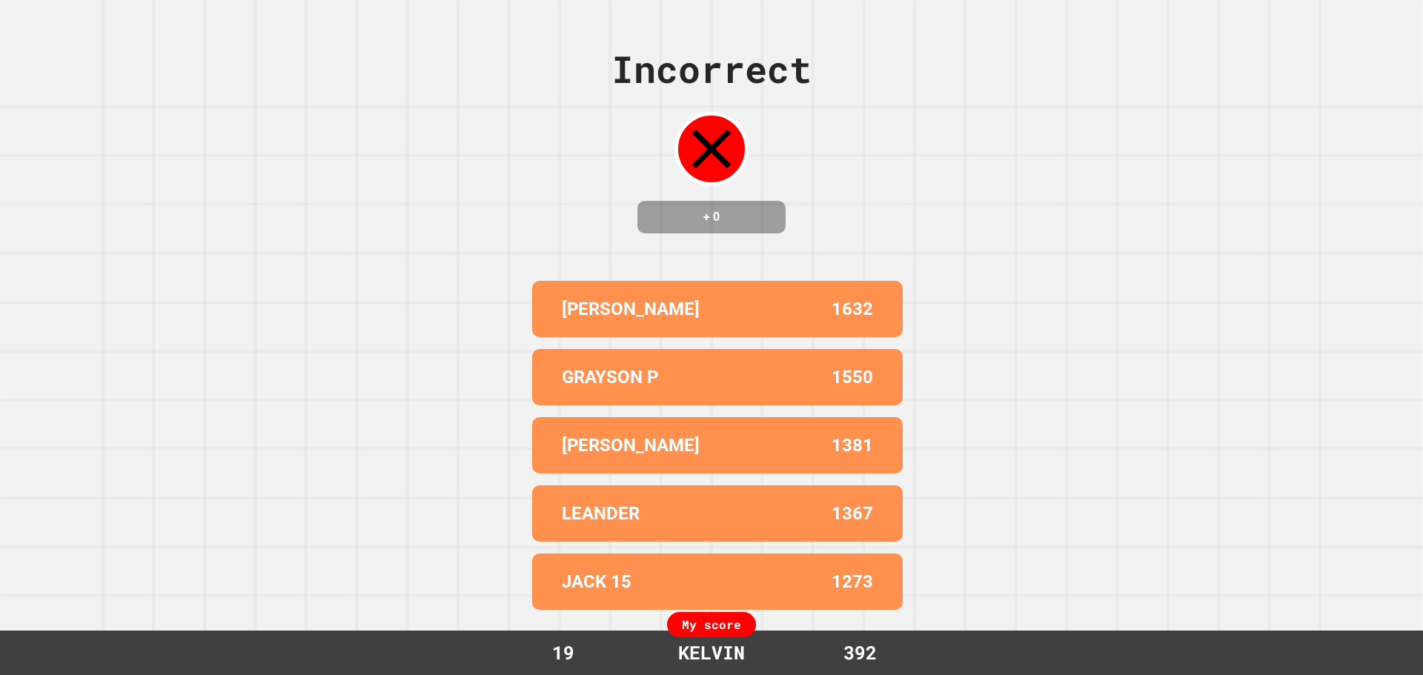
click at [207, 519] on div "Incorrect + 0 [PERSON_NAME] 1632 [PERSON_NAME] P 1550 [PERSON_NAME] C 1381 LEAN…" at bounding box center [711, 337] width 1423 height 675
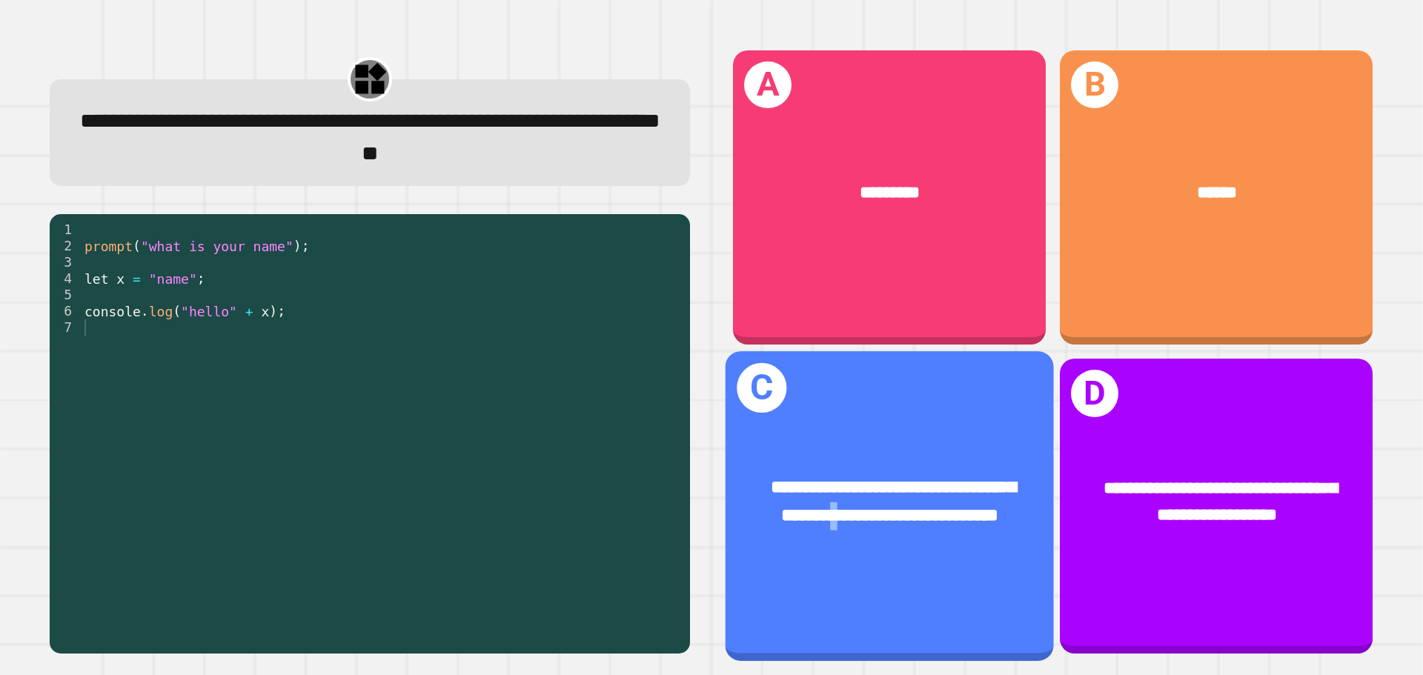
drag, startPoint x: 900, startPoint y: 481, endPoint x: 900, endPoint y: 465, distance: 15.6
click at [900, 479] on span "**********" at bounding box center [893, 502] width 245 height 46
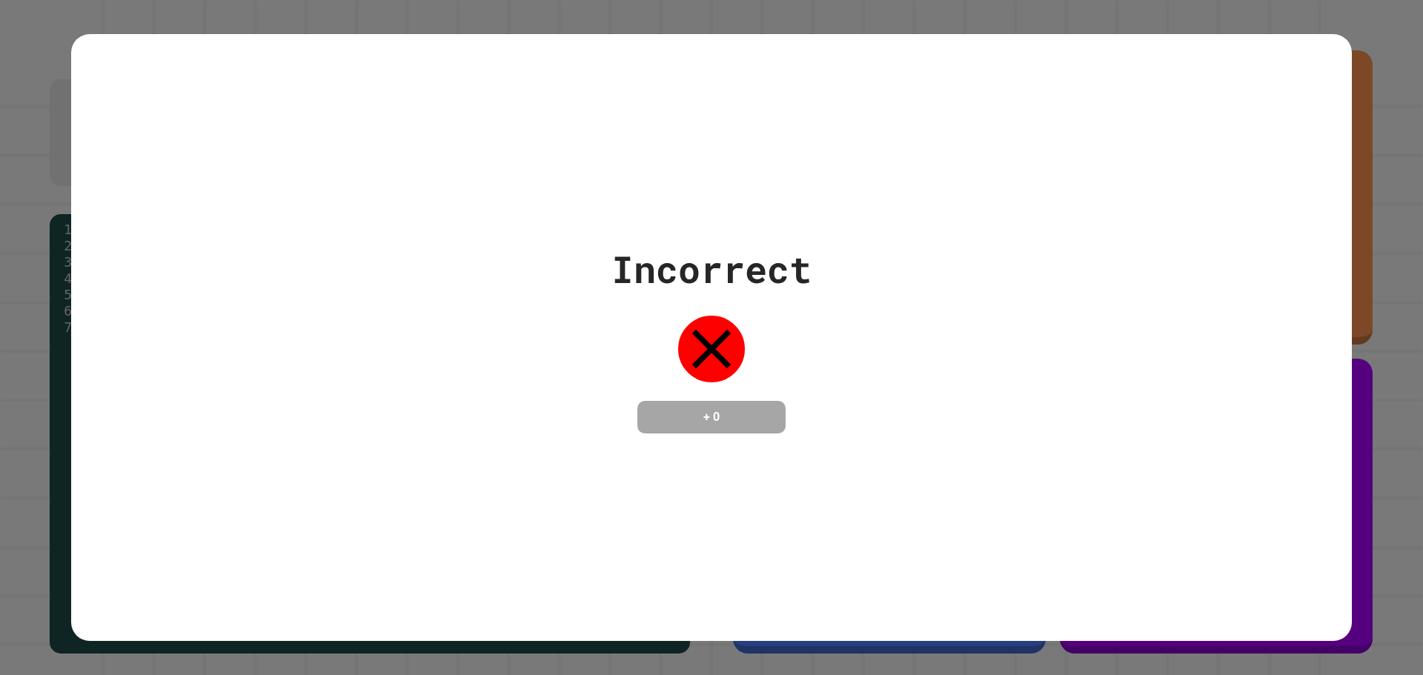
drag, startPoint x: 424, startPoint y: 535, endPoint x: 472, endPoint y: 538, distance: 48.3
click at [424, 536] on div "Incorrect + 0" at bounding box center [711, 338] width 1281 height 608
click at [455, 306] on div "Incorrect + 0" at bounding box center [711, 338] width 1281 height 192
drag, startPoint x: 1321, startPoint y: 610, endPoint x: 1336, endPoint y: 642, distance: 35.1
click at [1298, 631] on div "Incorrect + 0" at bounding box center [711, 338] width 1281 height 608
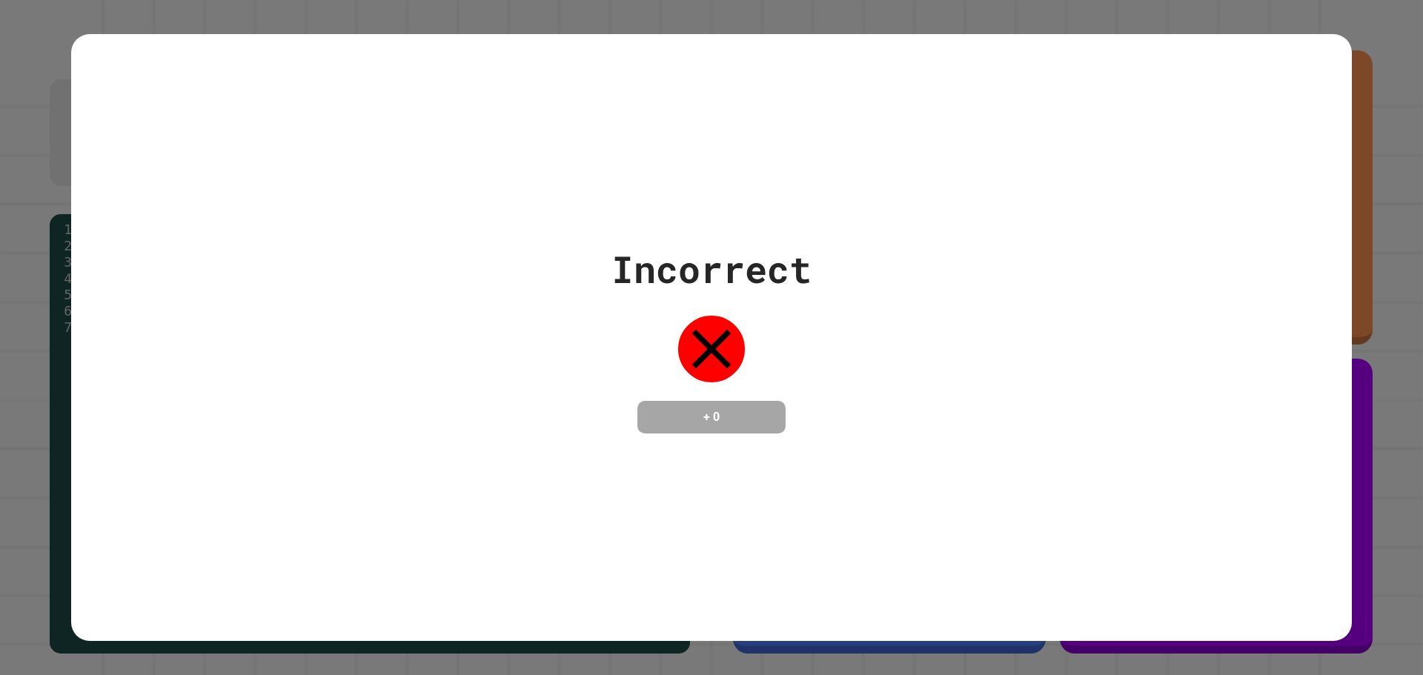
click at [1335, 642] on div "Incorrect + 0" at bounding box center [711, 337] width 1423 height 675
drag, startPoint x: 1221, startPoint y: 603, endPoint x: 642, endPoint y: 513, distance: 586.4
click at [642, 522] on div "Incorrect + 0" at bounding box center [711, 338] width 1281 height 608
click at [665, 488] on div "Incorrect + 0" at bounding box center [711, 338] width 1281 height 608
click at [925, 16] on div "Incorrect + 0" at bounding box center [711, 337] width 1423 height 675
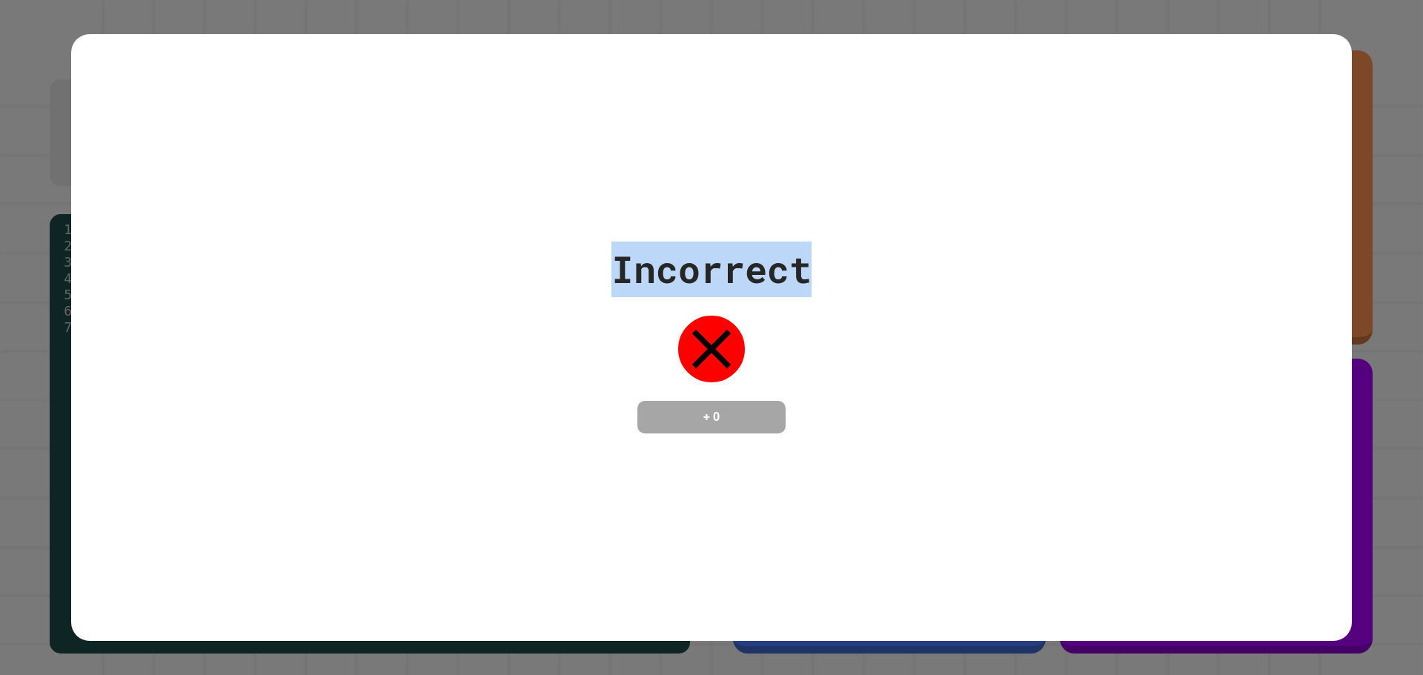
drag, startPoint x: 53, startPoint y: 258, endPoint x: 1143, endPoint y: 339, distance: 1092.4
click at [1092, 339] on div "Incorrect + 0" at bounding box center [711, 337] width 1423 height 675
click at [1167, 339] on div "Incorrect + 0" at bounding box center [711, 338] width 1281 height 192
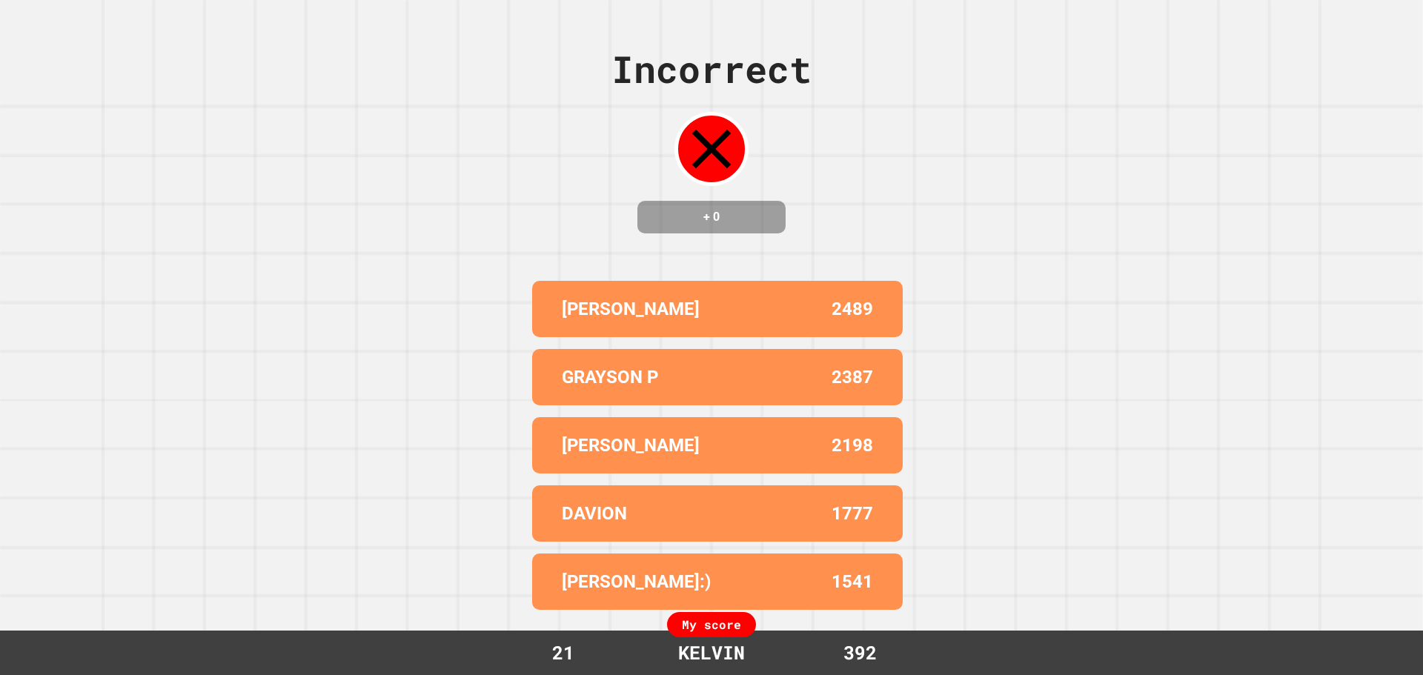
click at [334, 396] on div "Incorrect + 0 [PERSON_NAME] F 2489 [PERSON_NAME] P 2387 [PERSON_NAME] 2198 [PER…" at bounding box center [711, 337] width 1423 height 675
drag, startPoint x: 334, startPoint y: 396, endPoint x: 334, endPoint y: 411, distance: 14.1
click at [334, 400] on div "Incorrect + 0 [PERSON_NAME] F 2489 [PERSON_NAME] P 2387 [PERSON_NAME] 2198 [PER…" at bounding box center [711, 337] width 1423 height 675
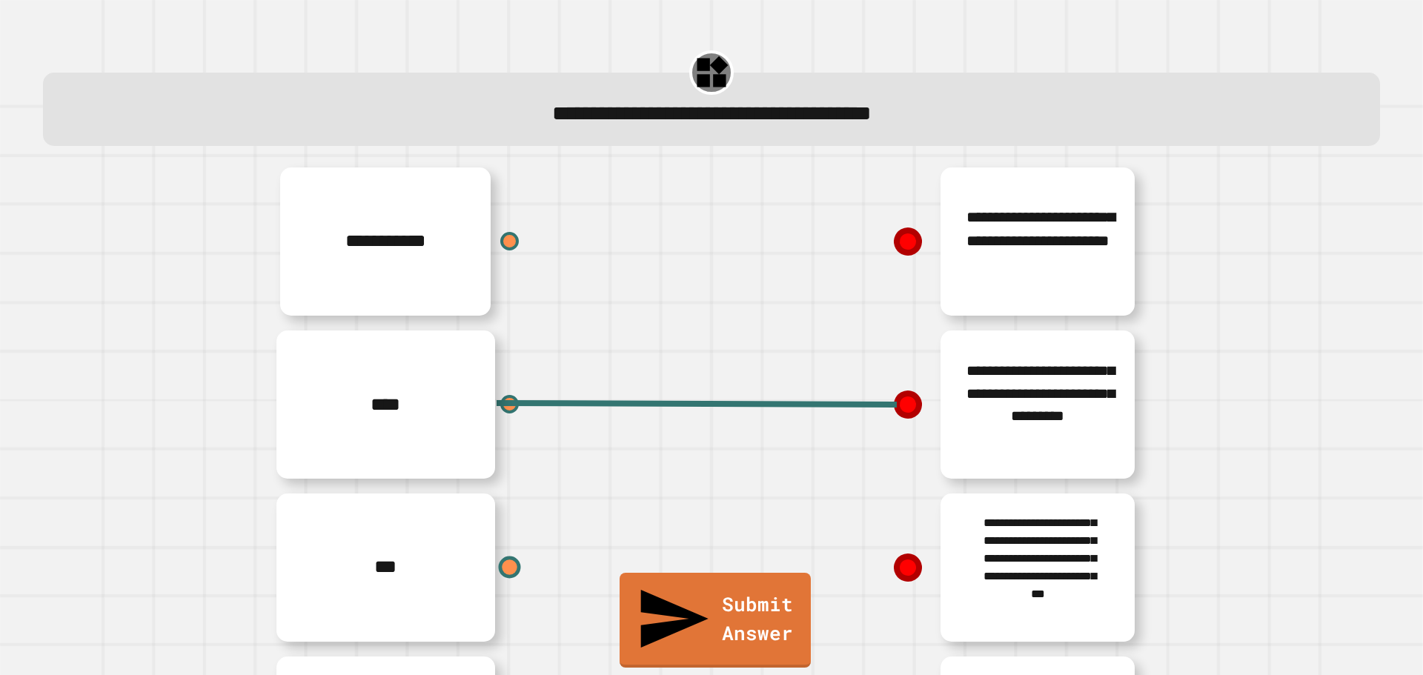
click at [506, 569] on div "***" at bounding box center [489, 567] width 445 height 163
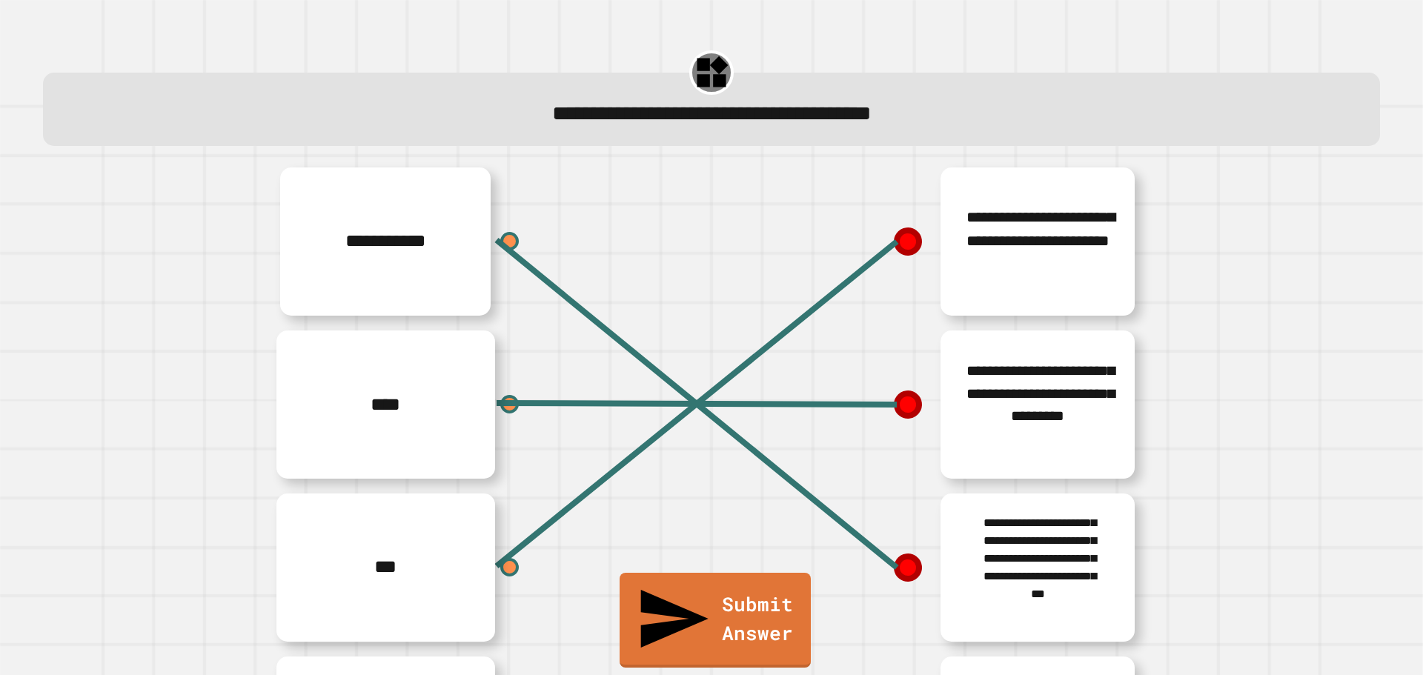
scroll to position [162, 0]
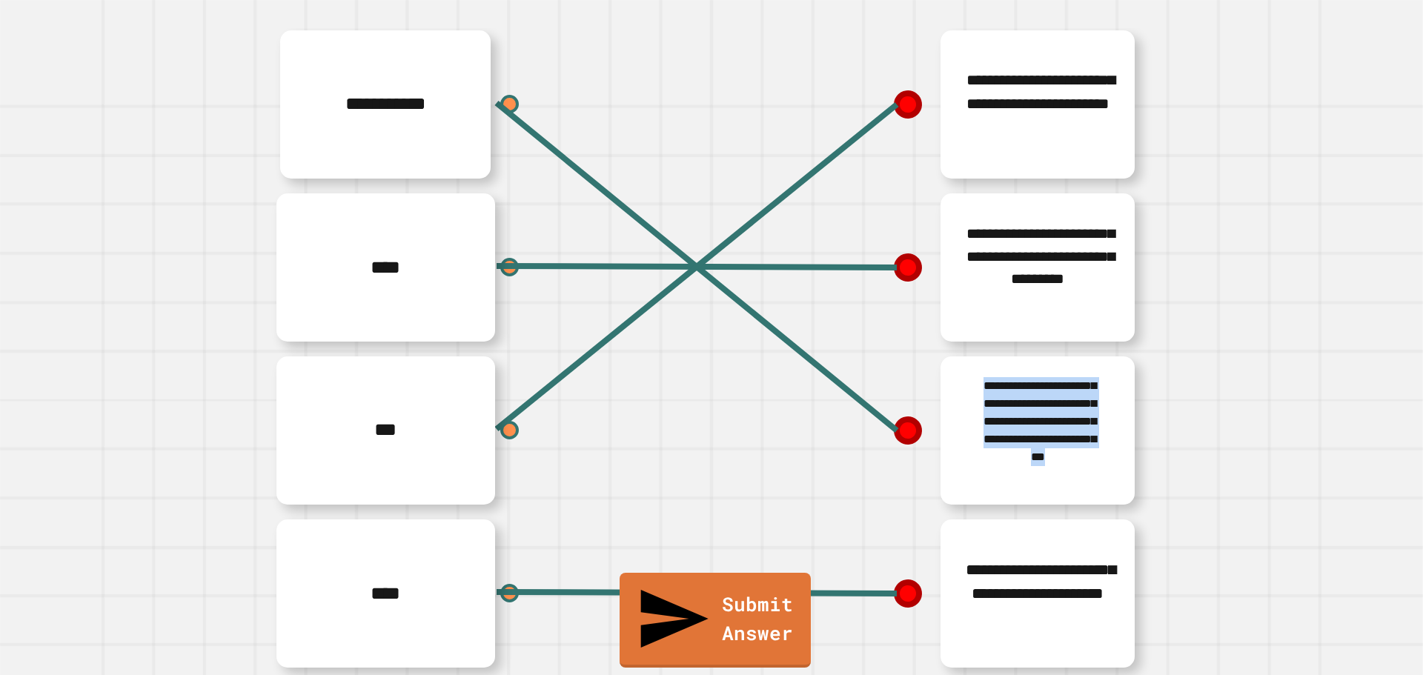
drag, startPoint x: 893, startPoint y: 563, endPoint x: 866, endPoint y: 459, distance: 107.3
click at [868, 465] on div "**********" at bounding box center [933, 349] width 445 height 652
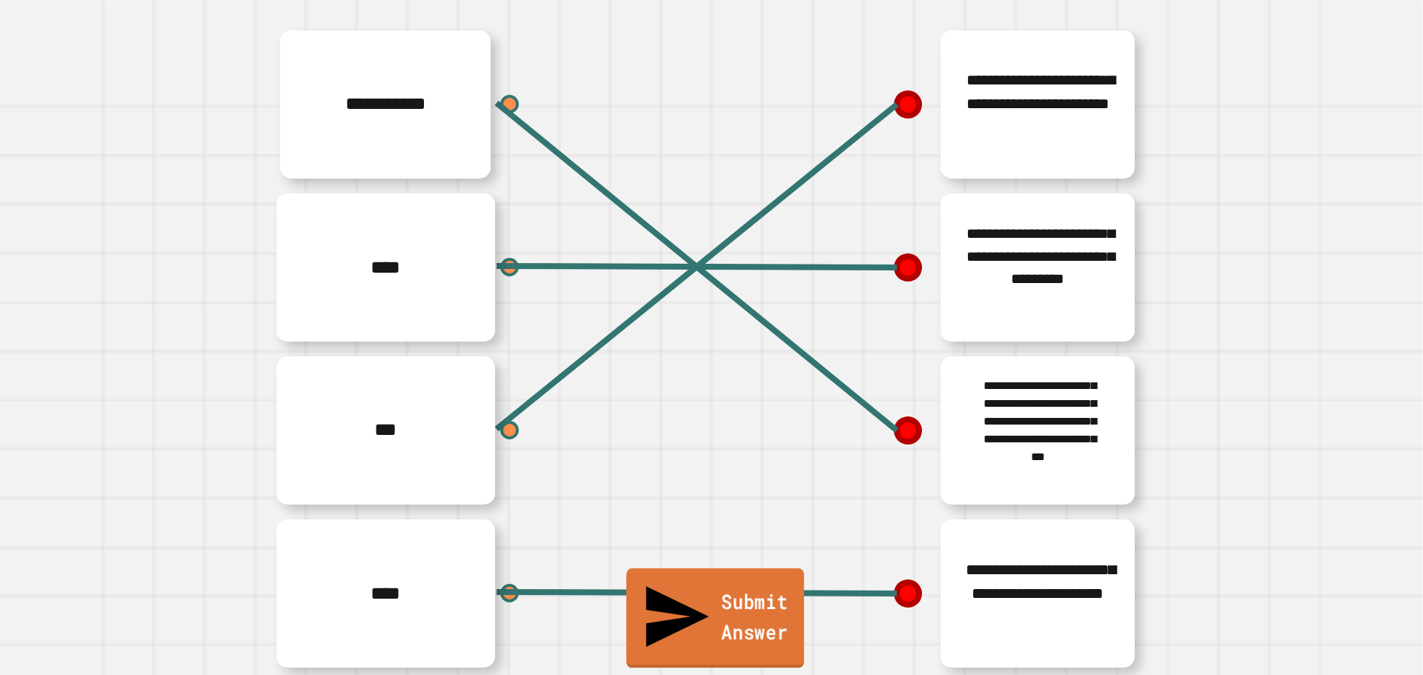
click at [742, 638] on link "Submit Answer" at bounding box center [715, 617] width 178 height 99
